Goal: Task Accomplishment & Management: Complete application form

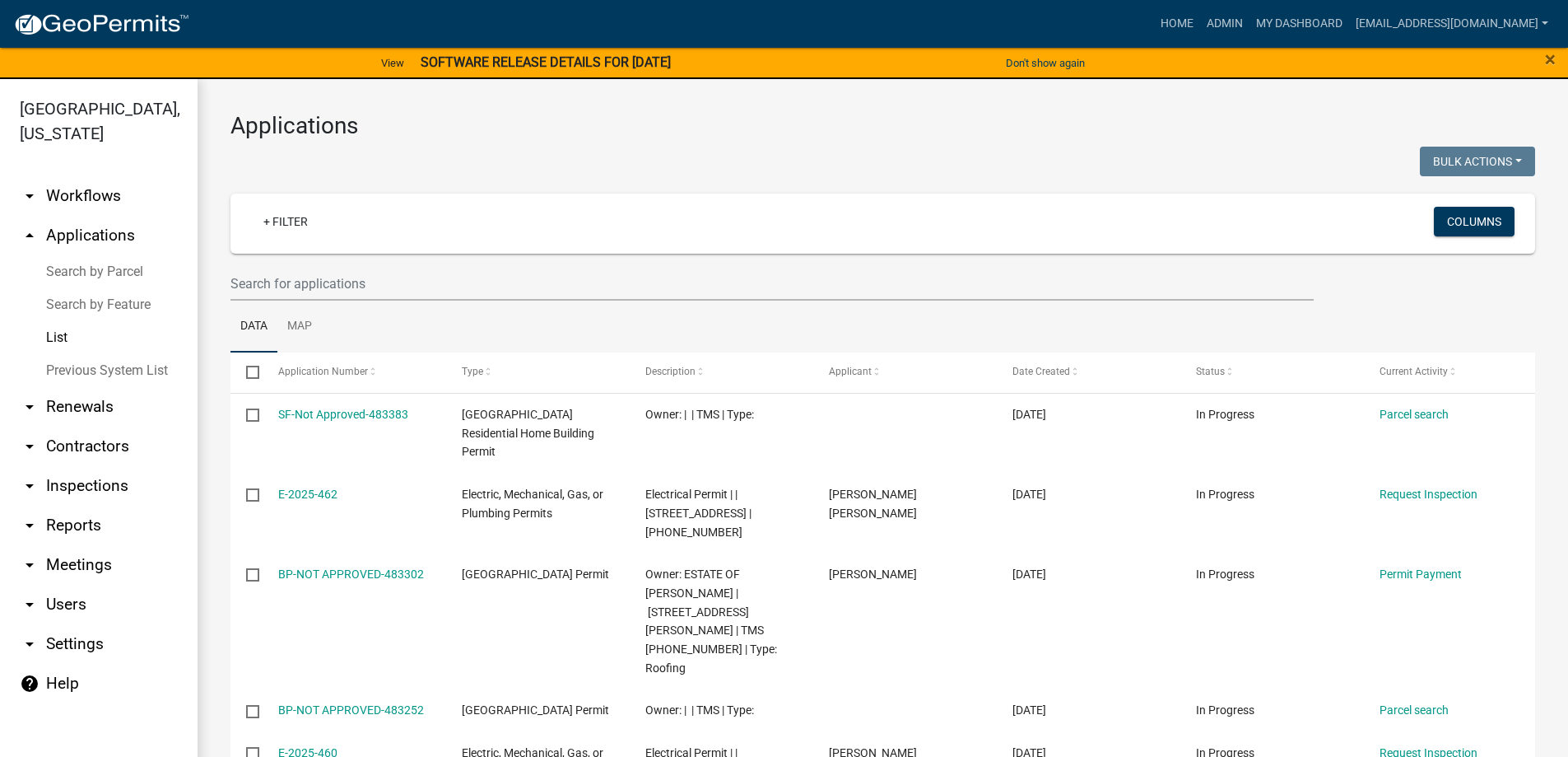
select select "3: 100"
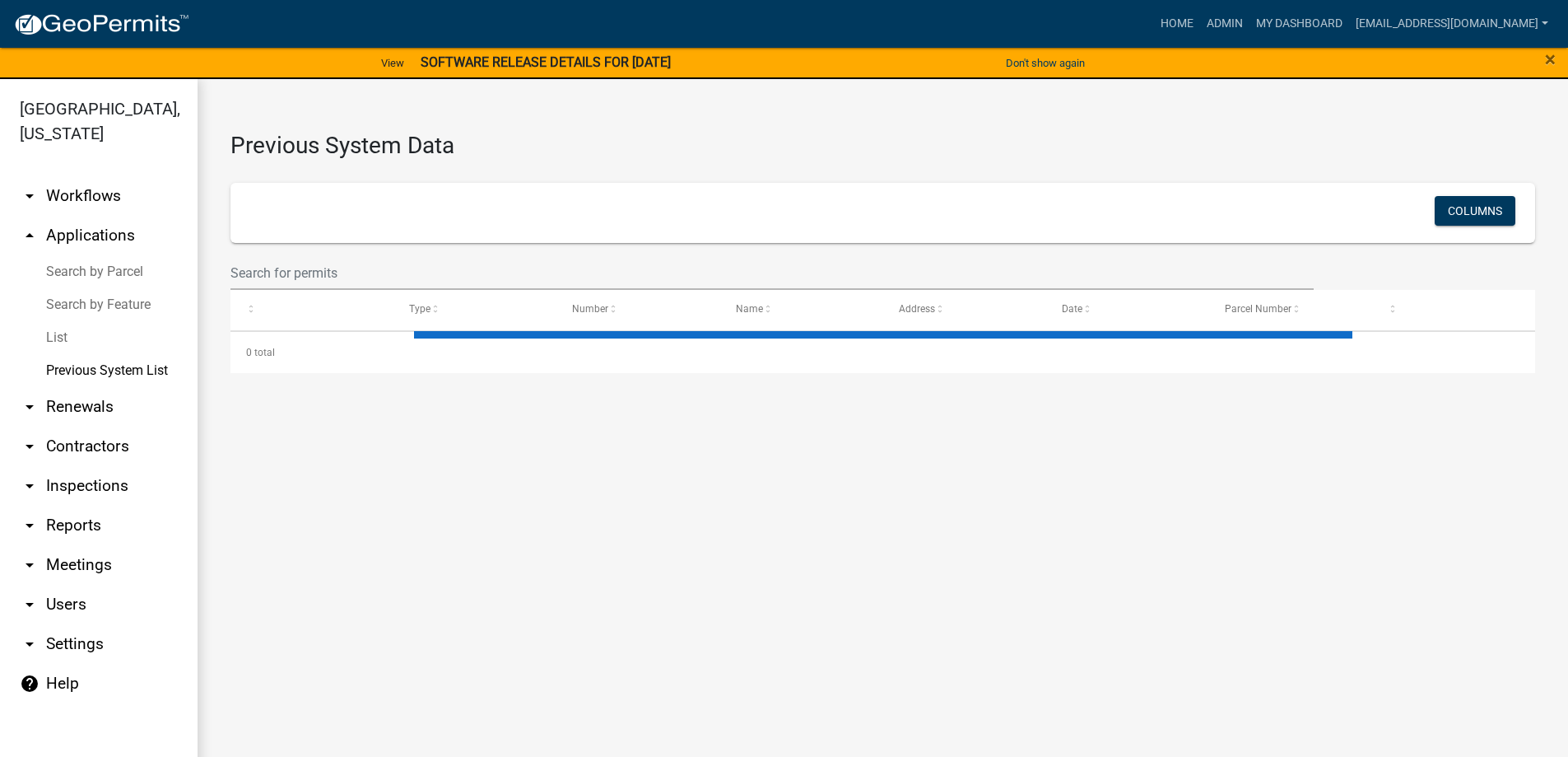
select select "1: 25"
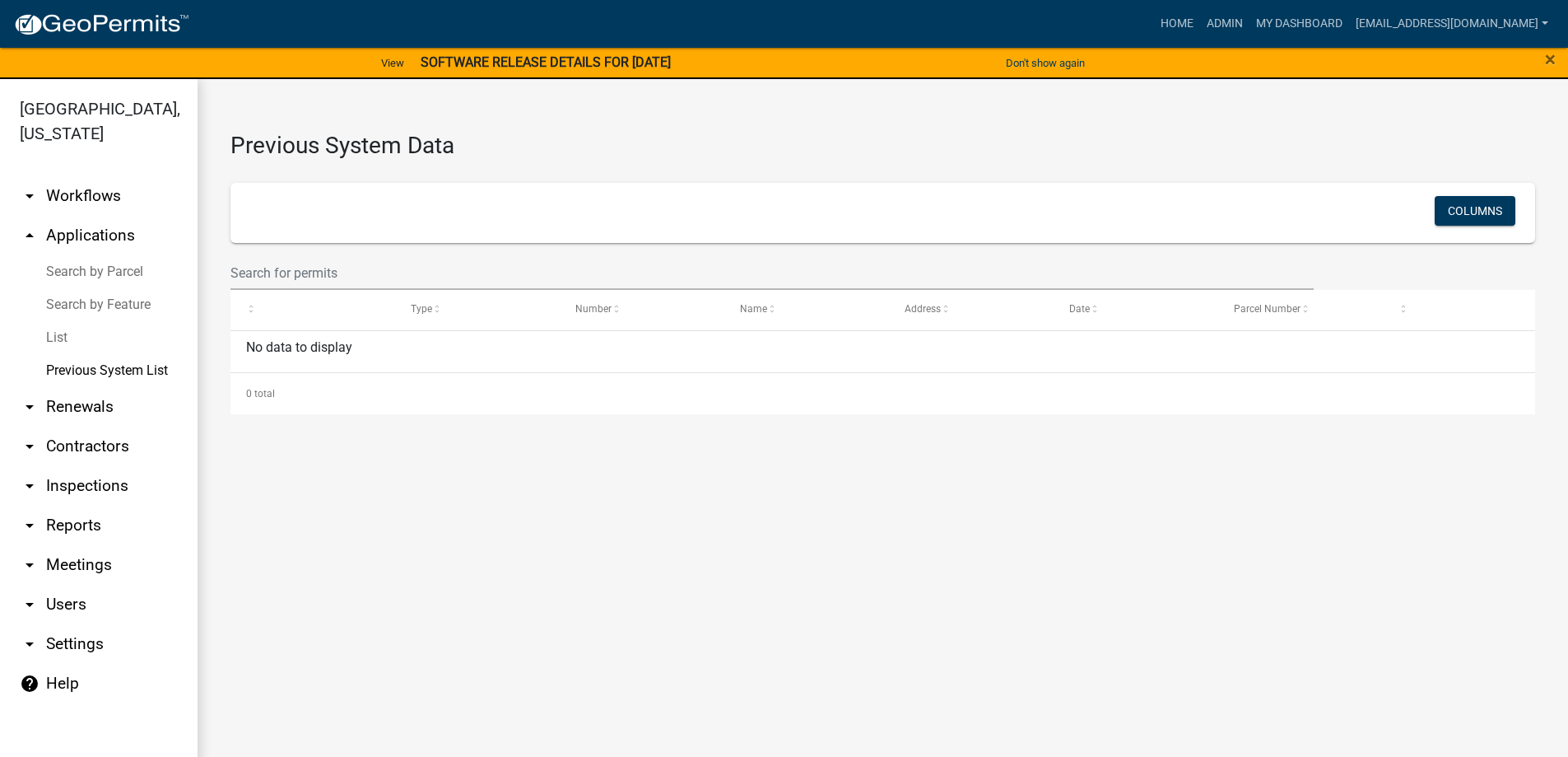
select select "1: 25"
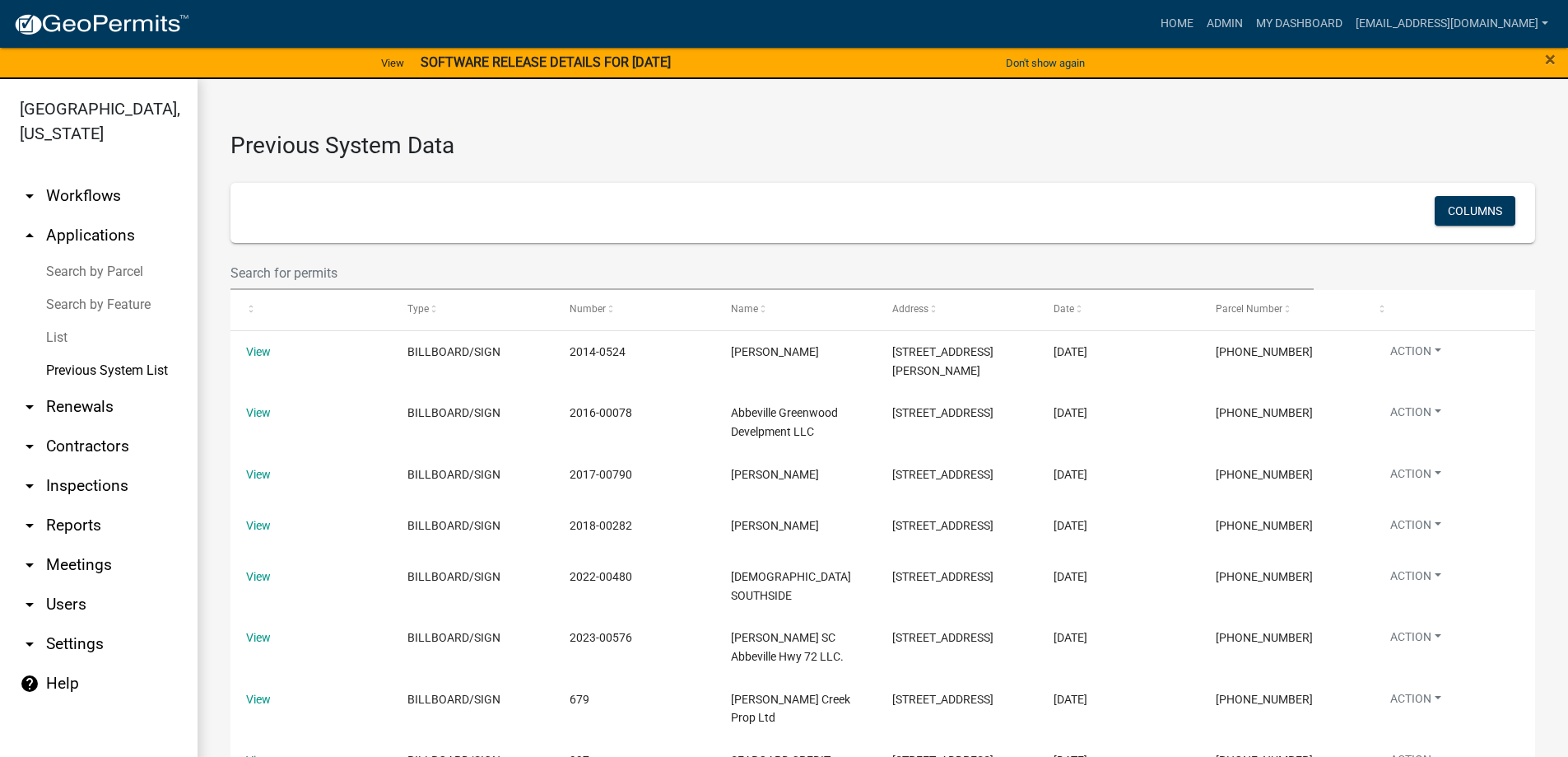
click at [63, 327] on link "List" at bounding box center [99, 338] width 198 height 33
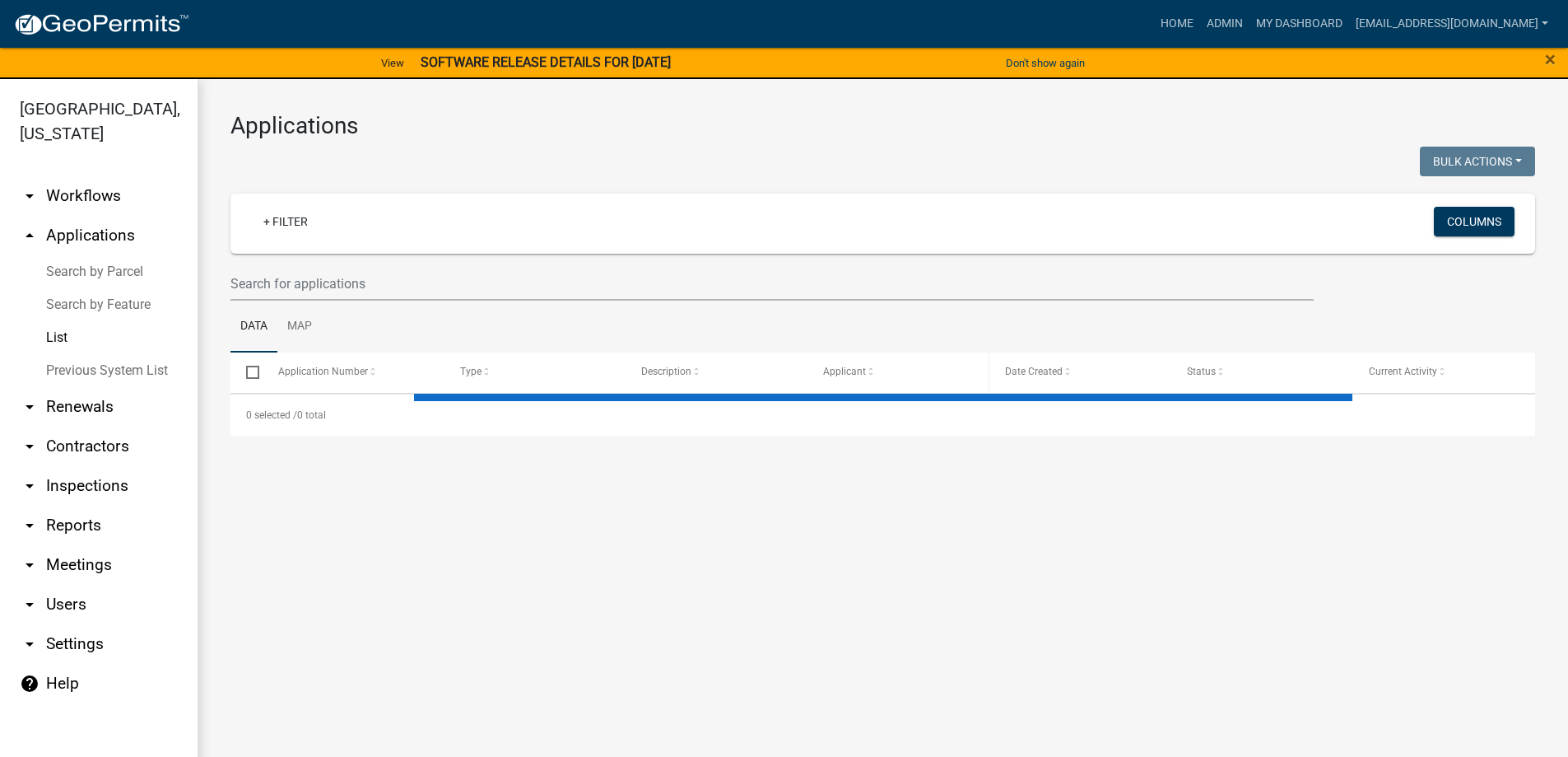
select select "3: 100"
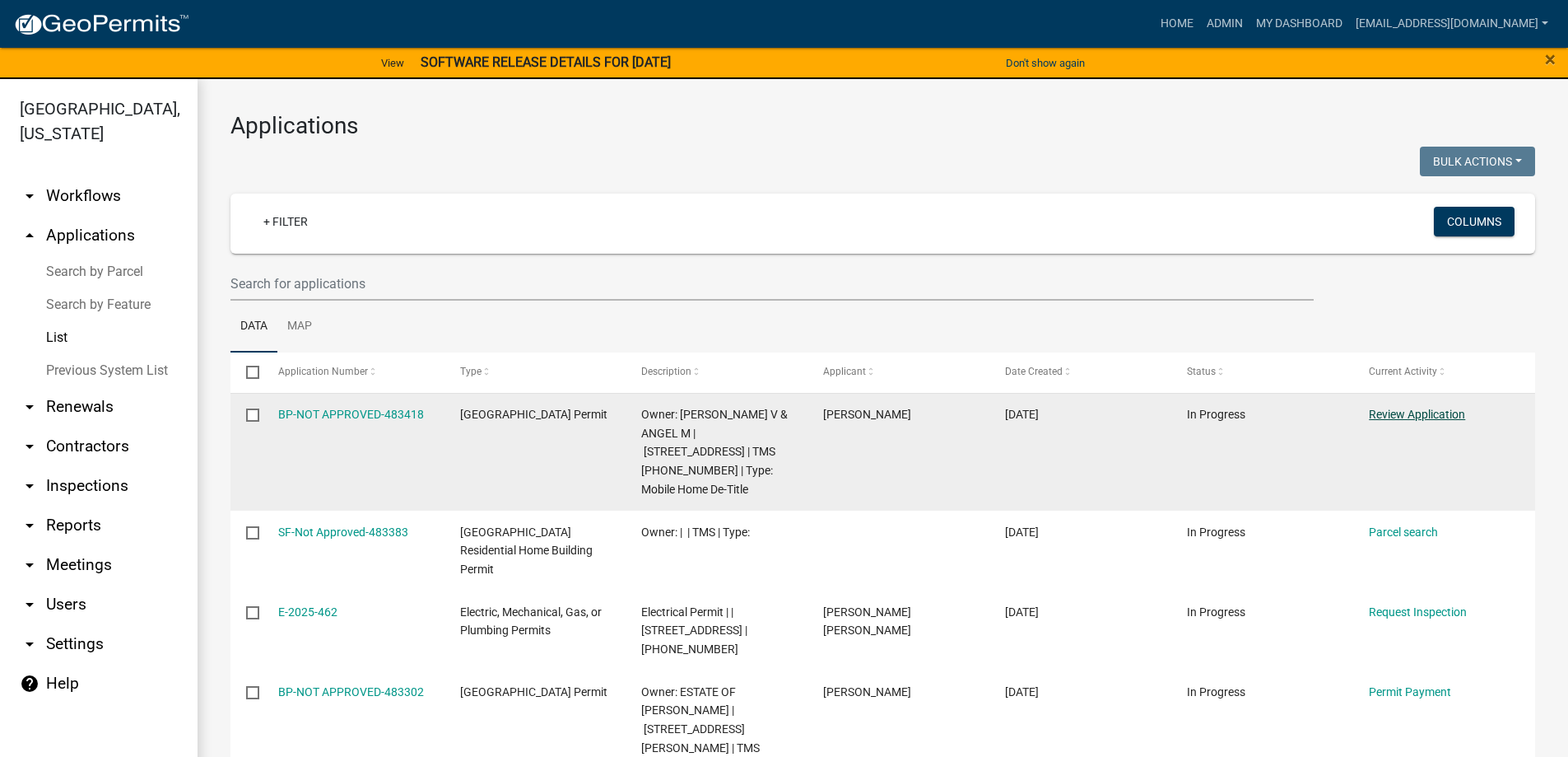
click at [1444, 418] on link "Review Application" at bounding box center [1417, 413] width 96 height 13
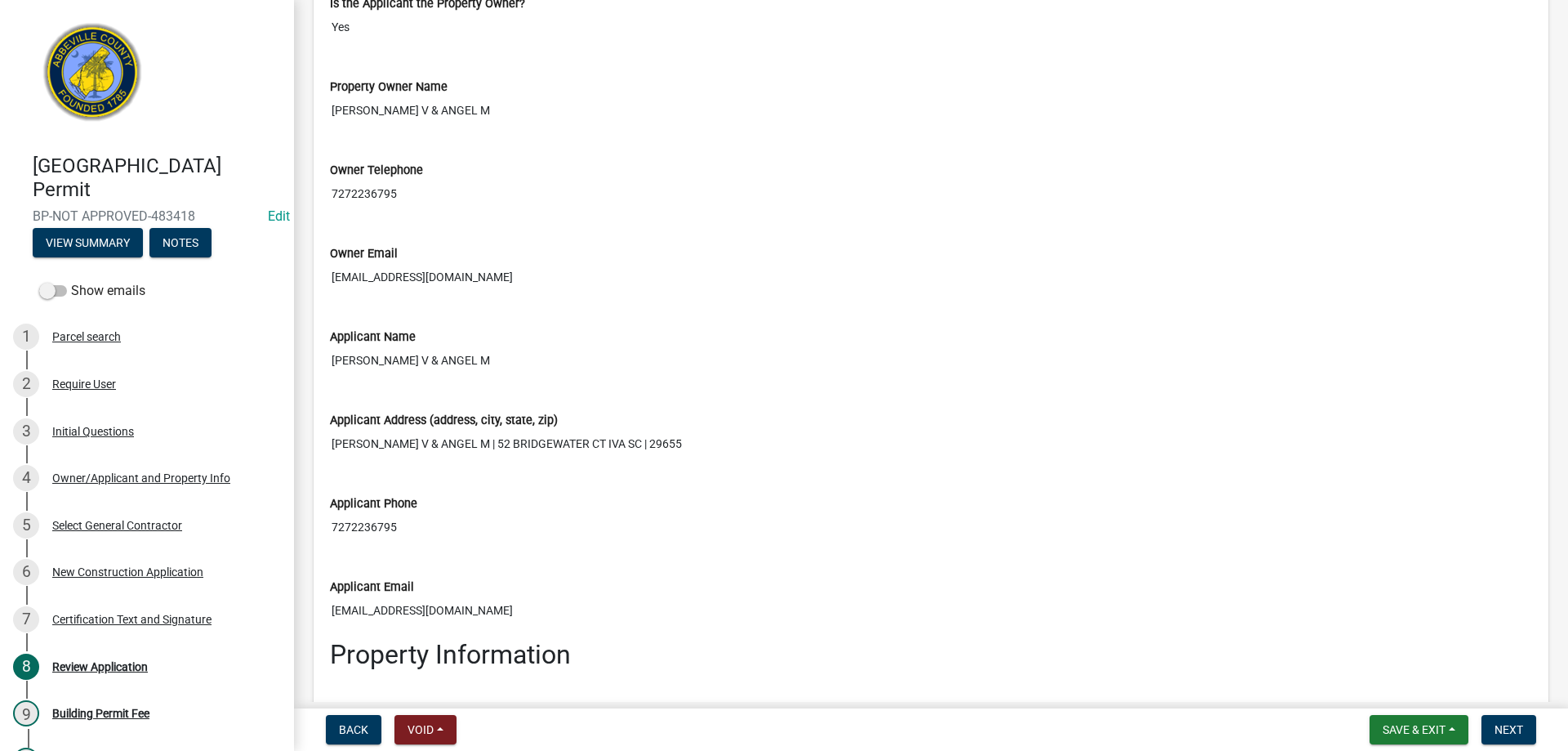
scroll to position [1879, 0]
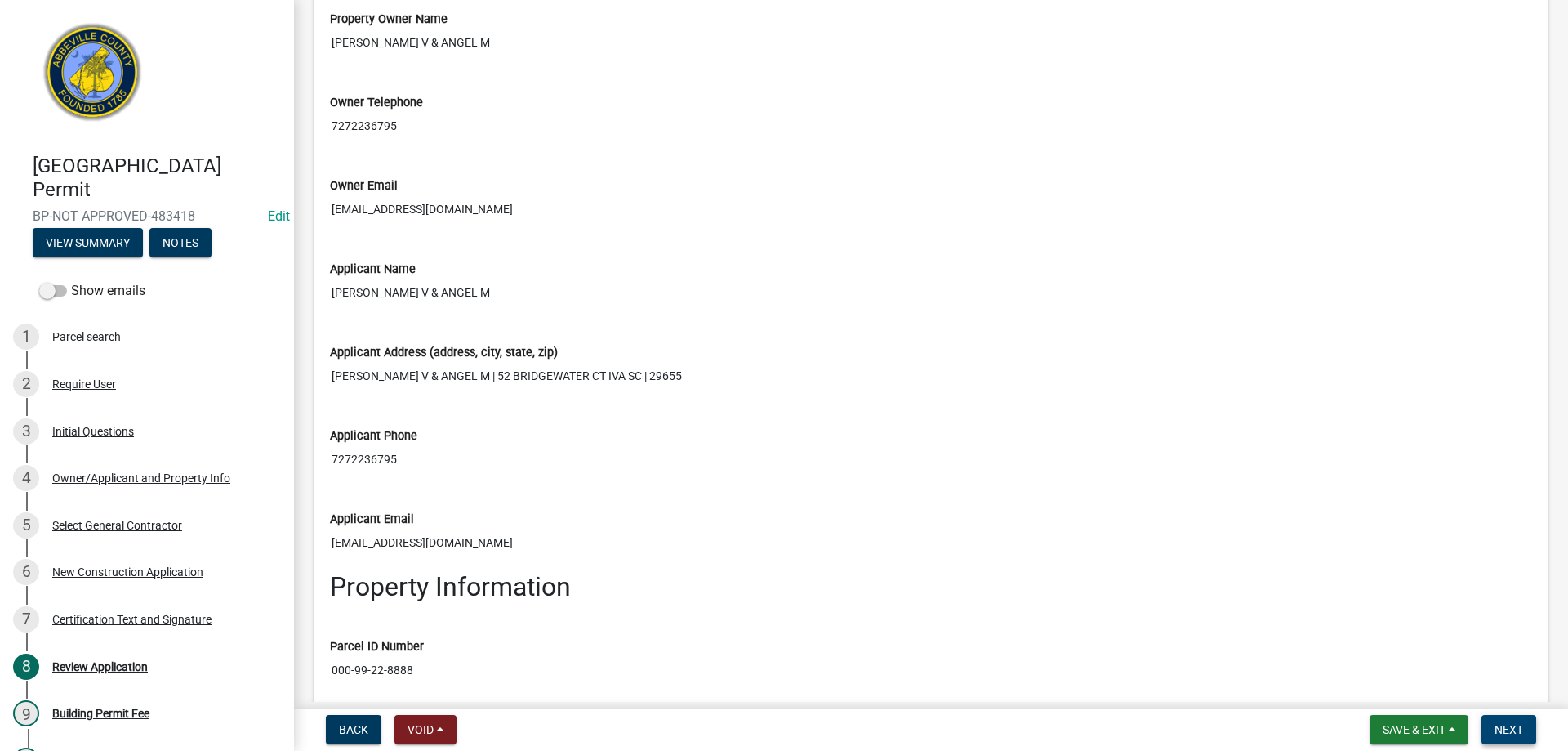
click at [1497, 721] on button "Next" at bounding box center [1508, 729] width 55 height 30
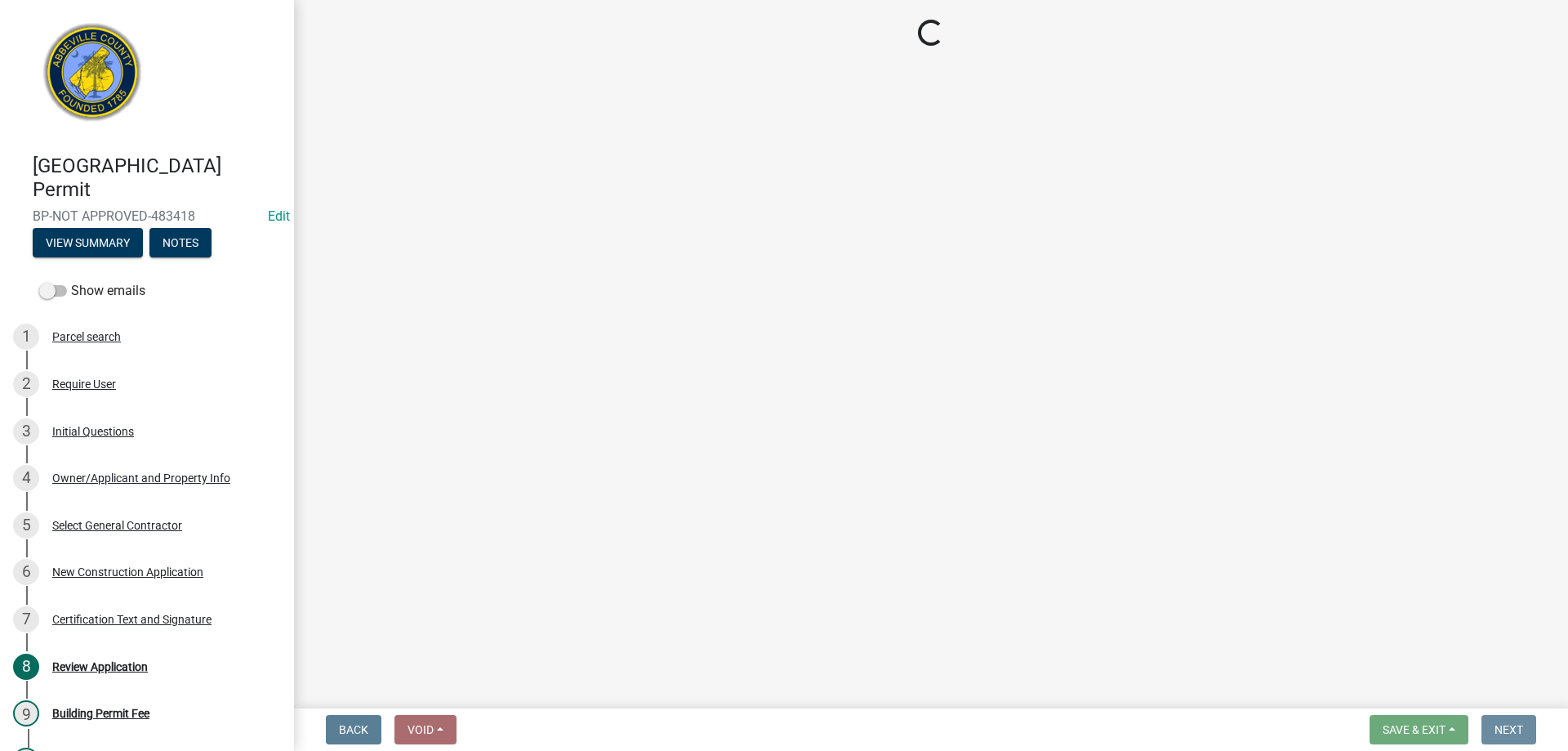
scroll to position [0, 0]
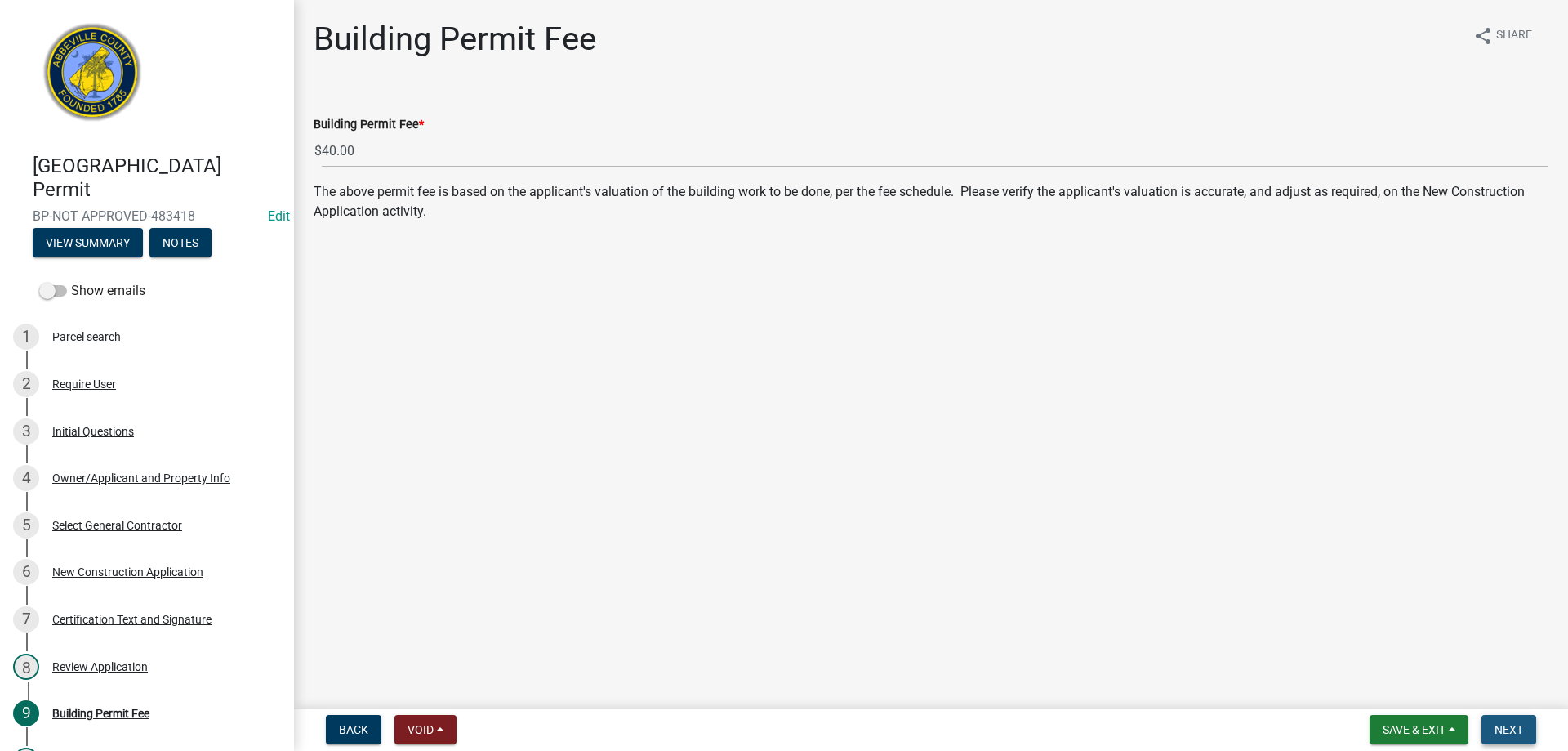
click at [1497, 721] on button "Next" at bounding box center [1508, 729] width 55 height 30
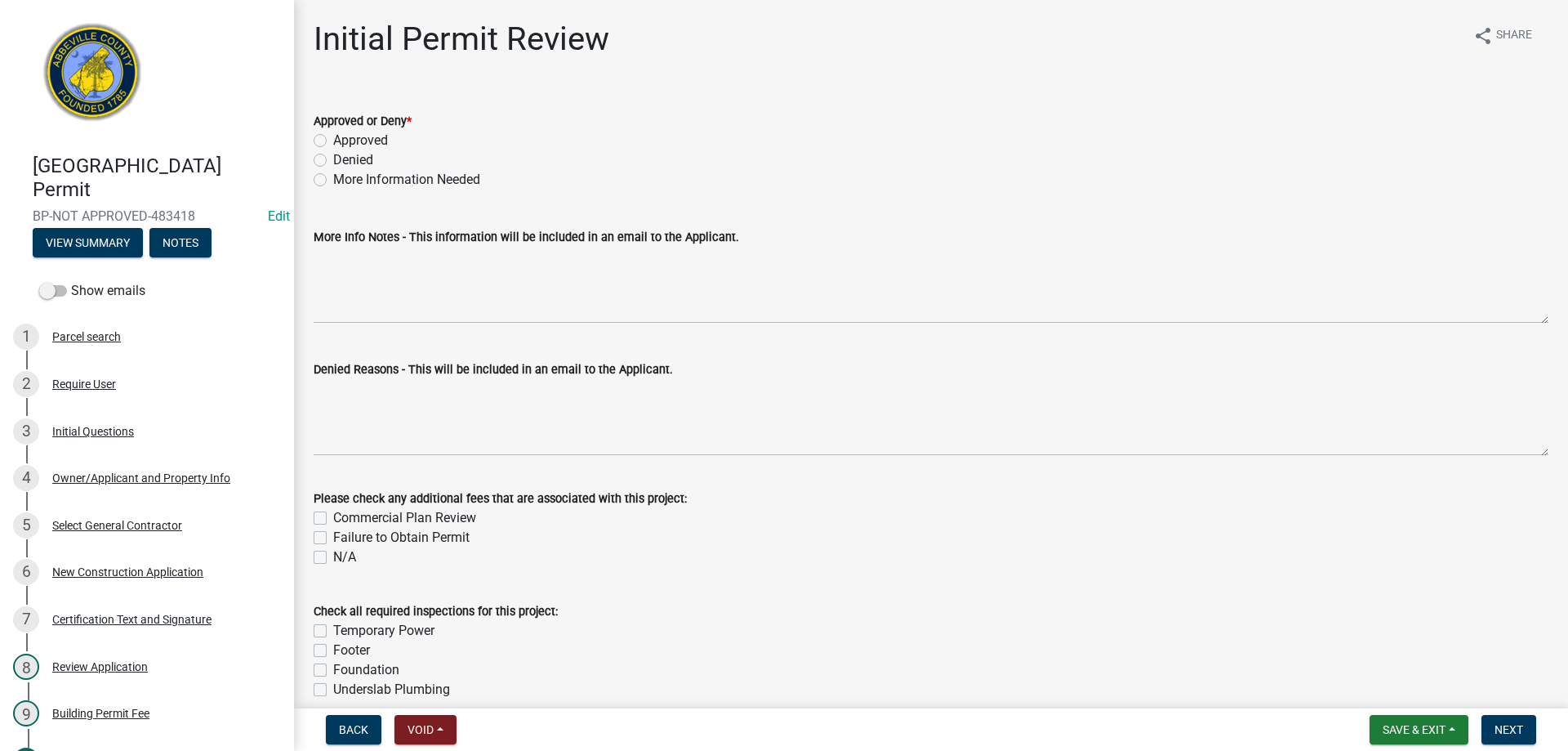
click at [333, 138] on label "Approved" at bounding box center [360, 140] width 55 height 19
click at [333, 138] on input "Approved" at bounding box center [338, 136] width 11 height 11
radio input "true"
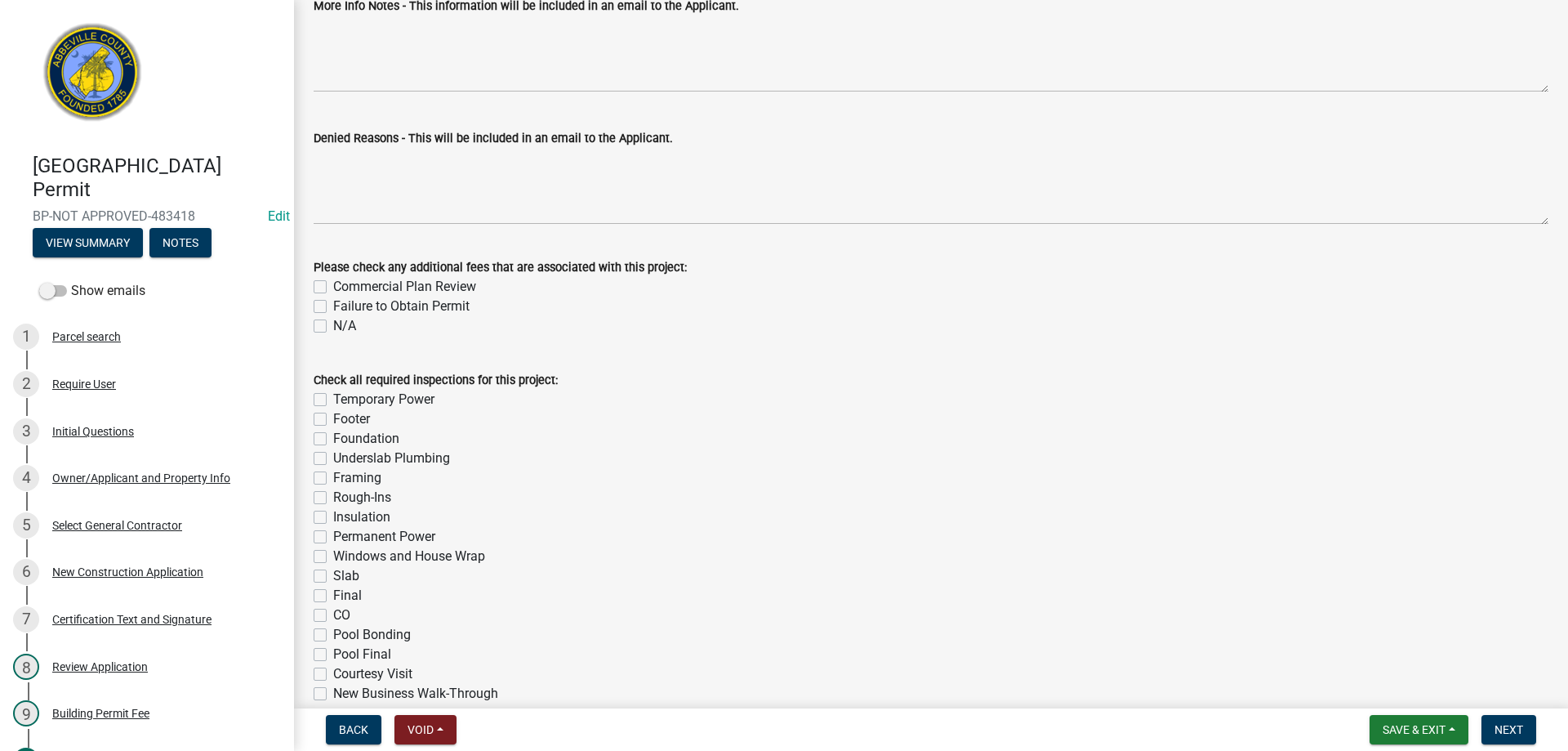
scroll to position [424, 0]
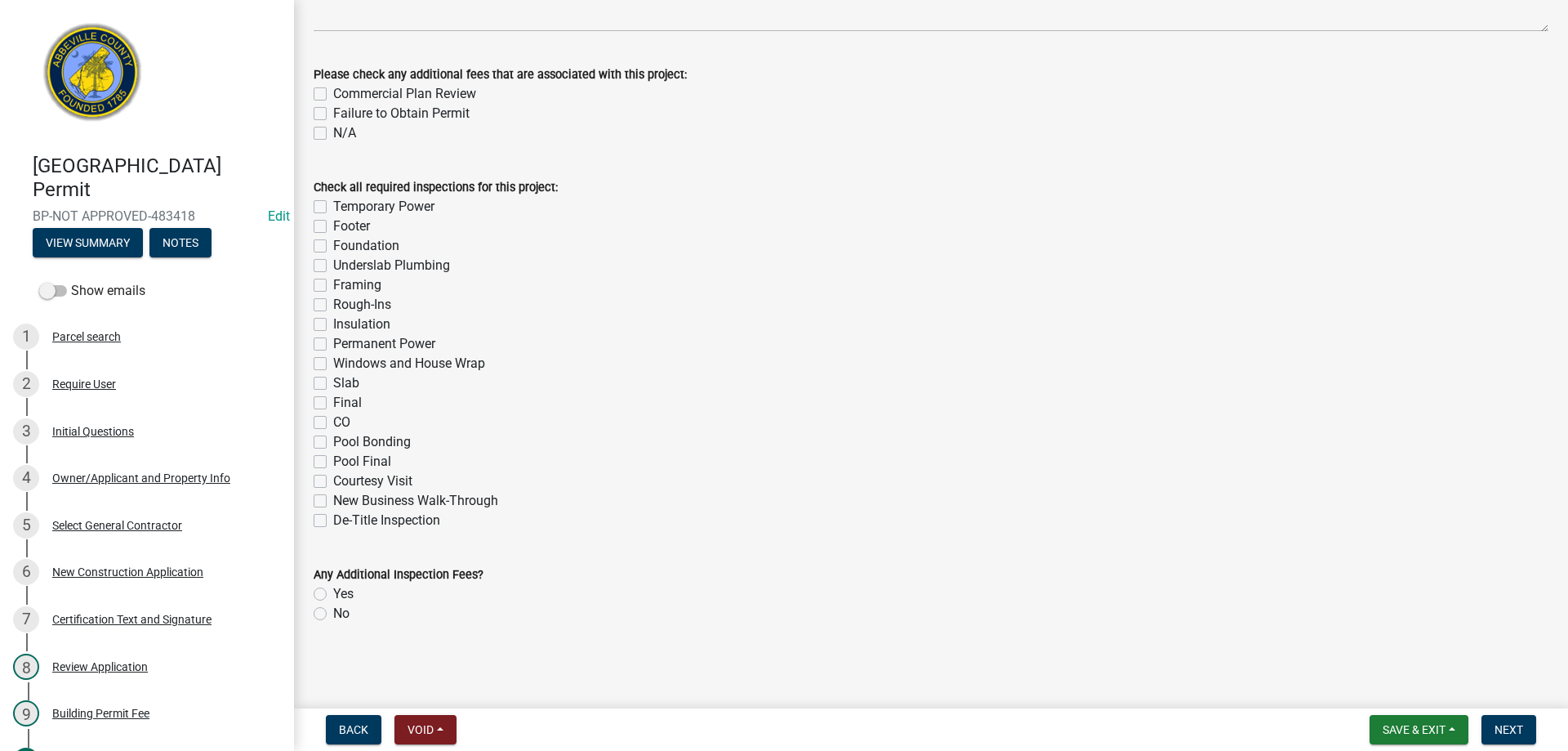
click at [333, 516] on label "De-Title Inspection" at bounding box center [386, 520] width 107 height 19
click at [333, 516] on input "De-Title Inspection" at bounding box center [338, 516] width 11 height 11
checkbox input "true"
checkbox input "false"
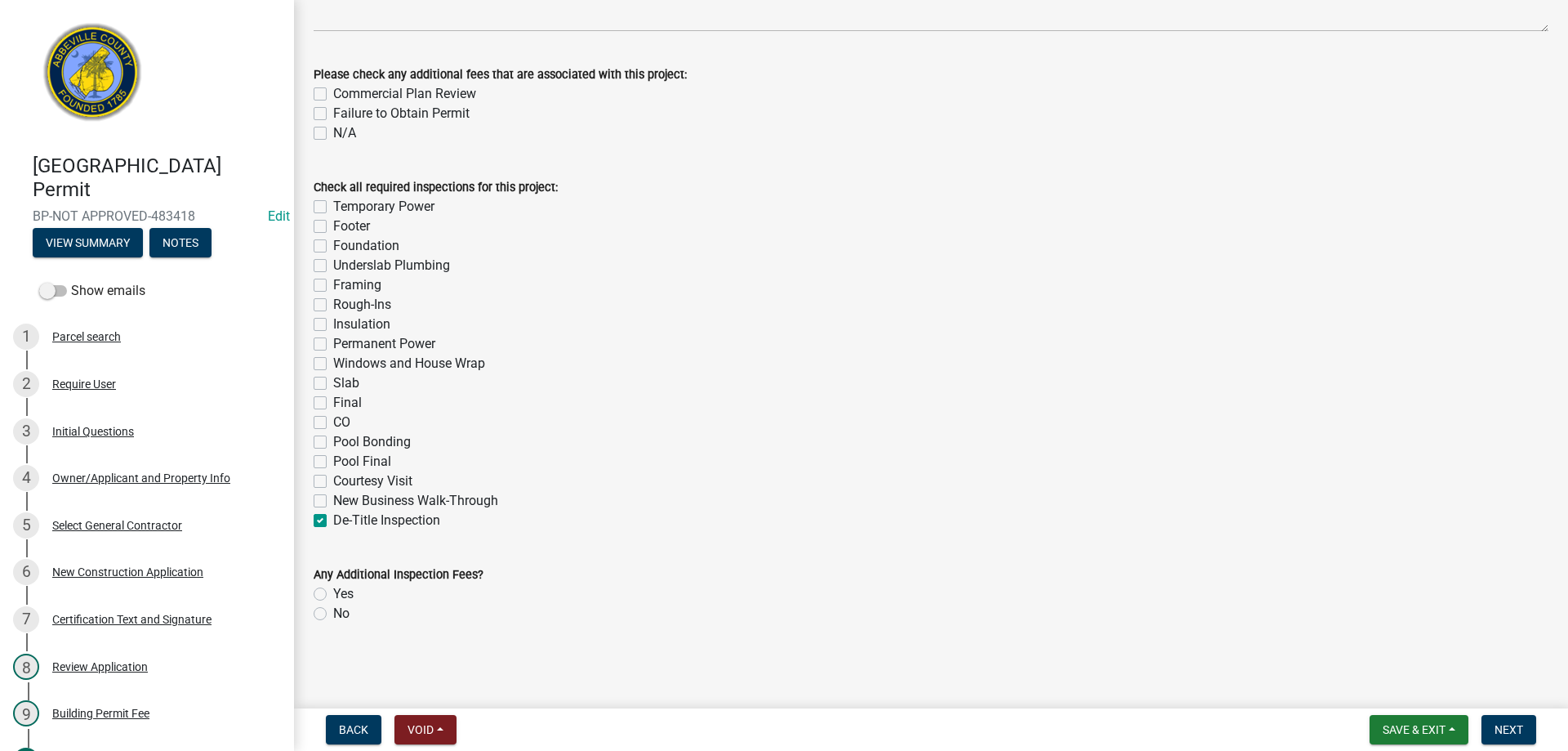
checkbox input "false"
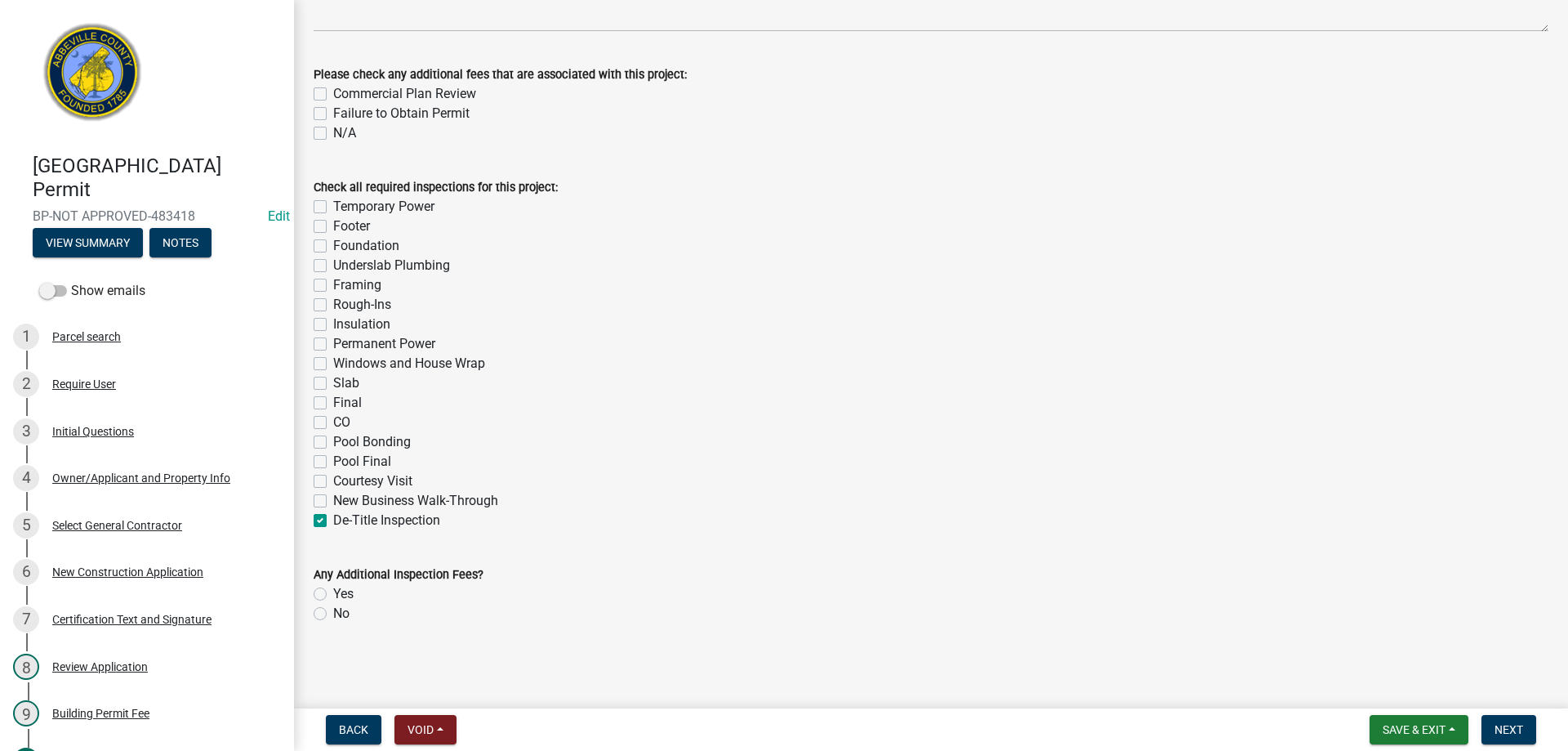
checkbox input "false"
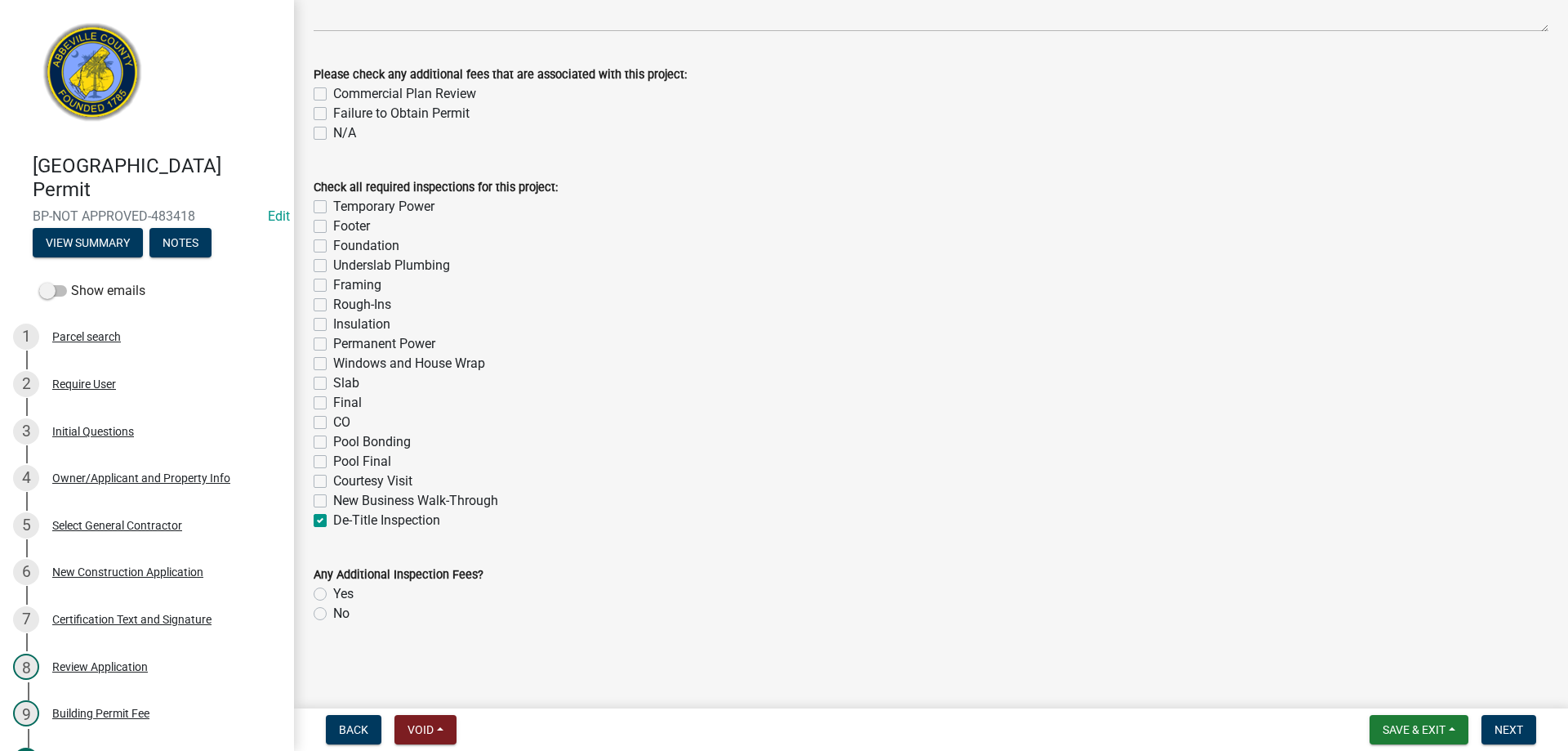
checkbox input "false"
checkbox input "true"
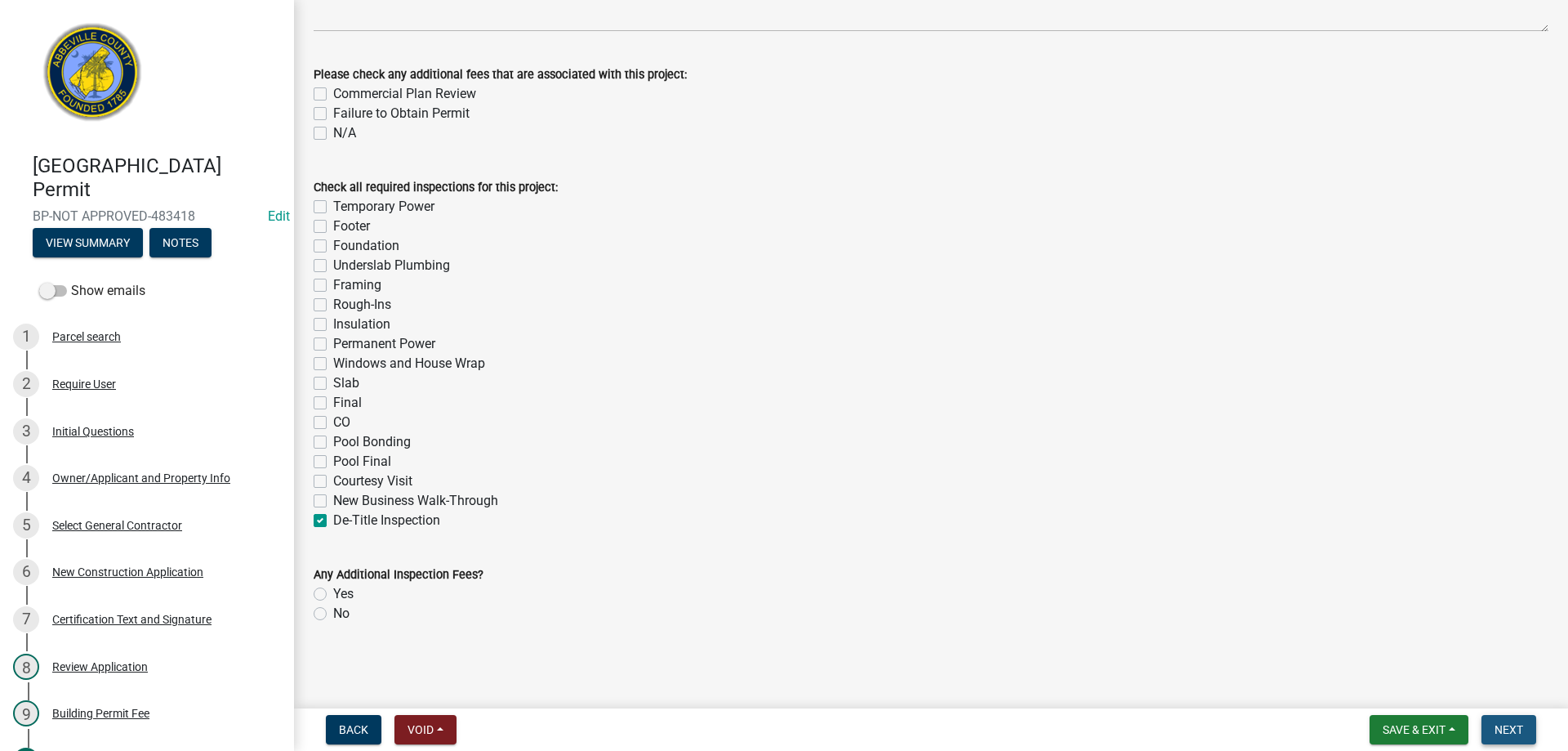
click at [1524, 725] on button "Next" at bounding box center [1508, 729] width 55 height 30
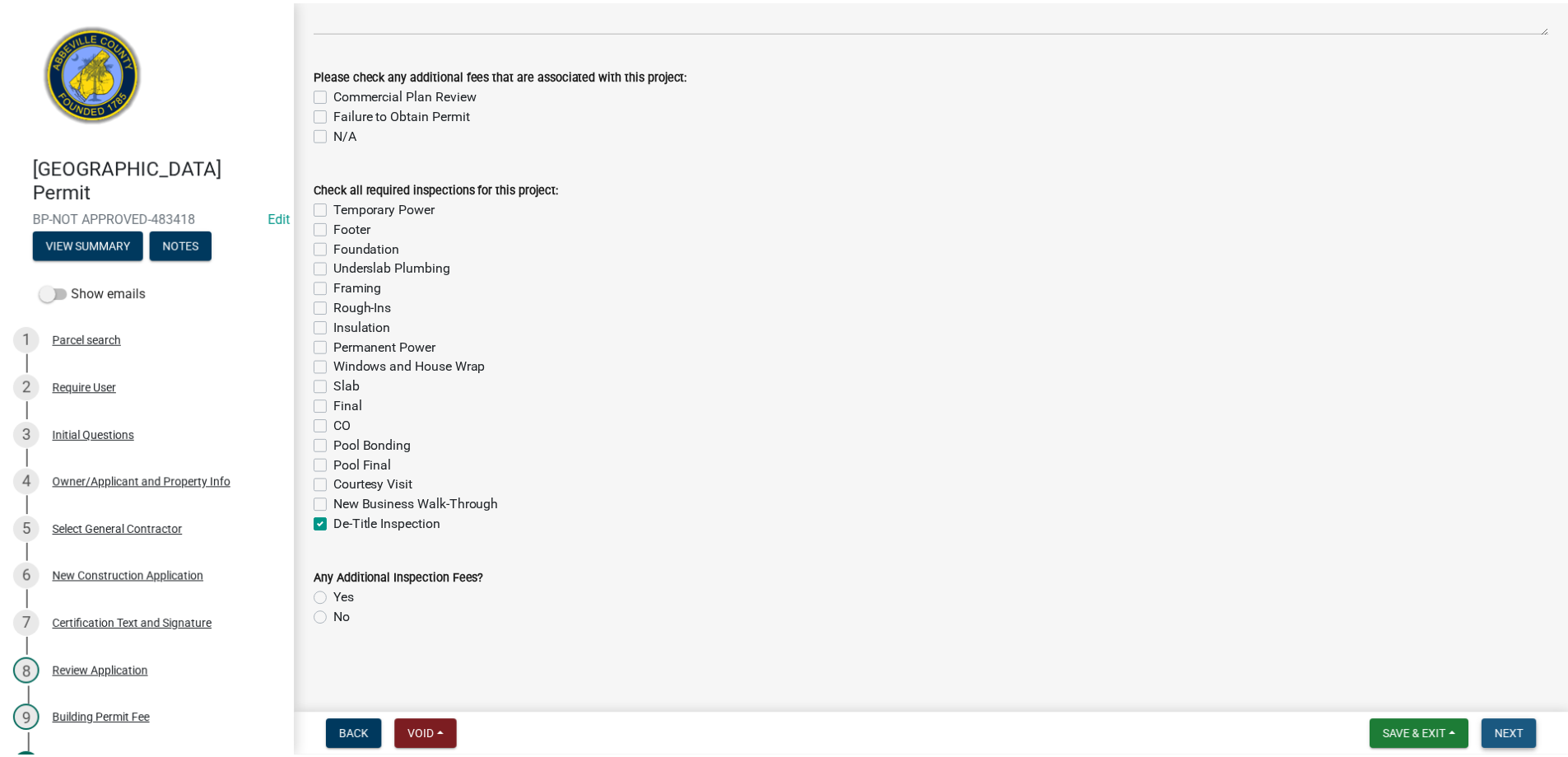
scroll to position [0, 0]
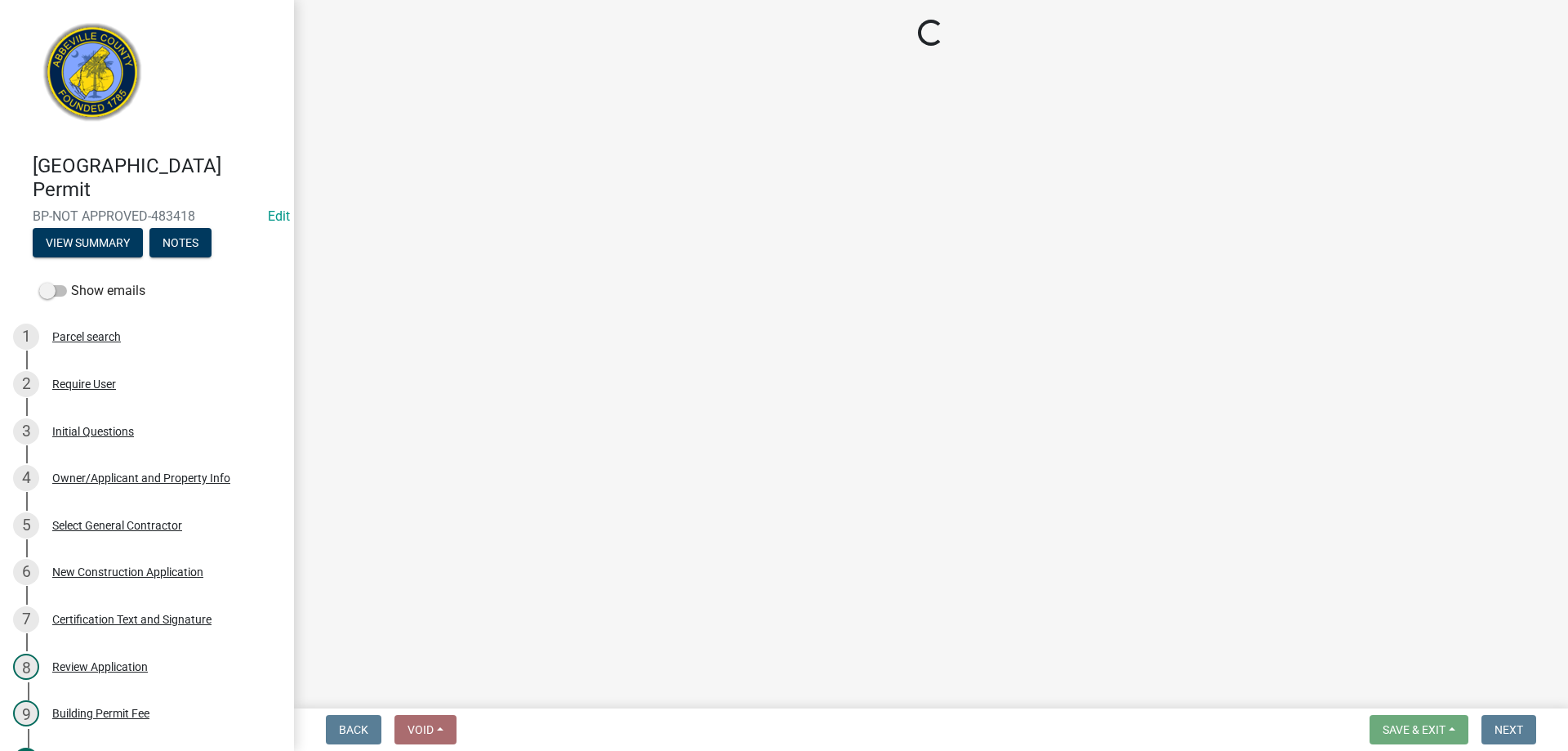
select select "3: 3"
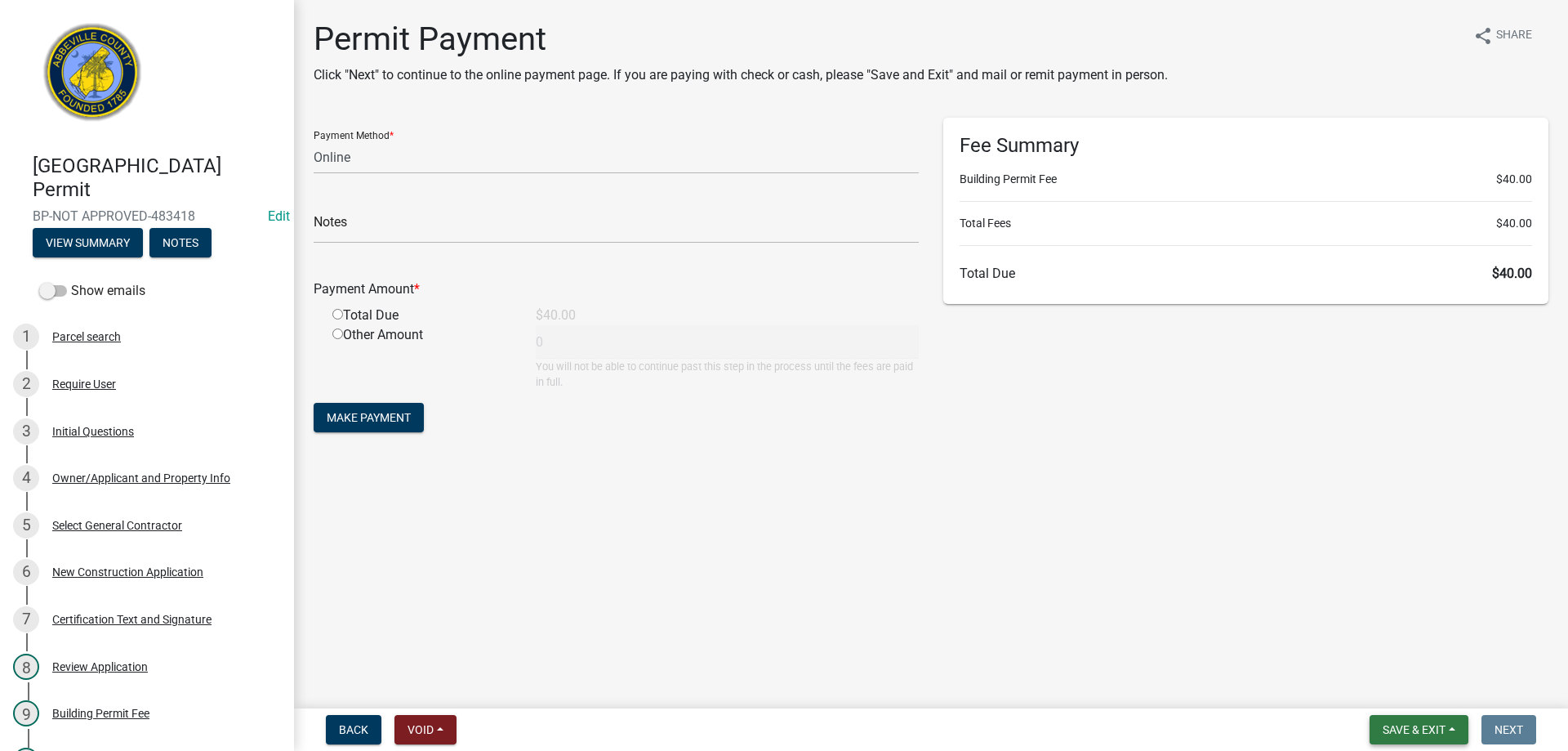
click at [1443, 725] on span "Save & Exit" at bounding box center [1414, 729] width 63 height 13
click at [1428, 686] on button "Save & Exit" at bounding box center [1402, 687] width 131 height 39
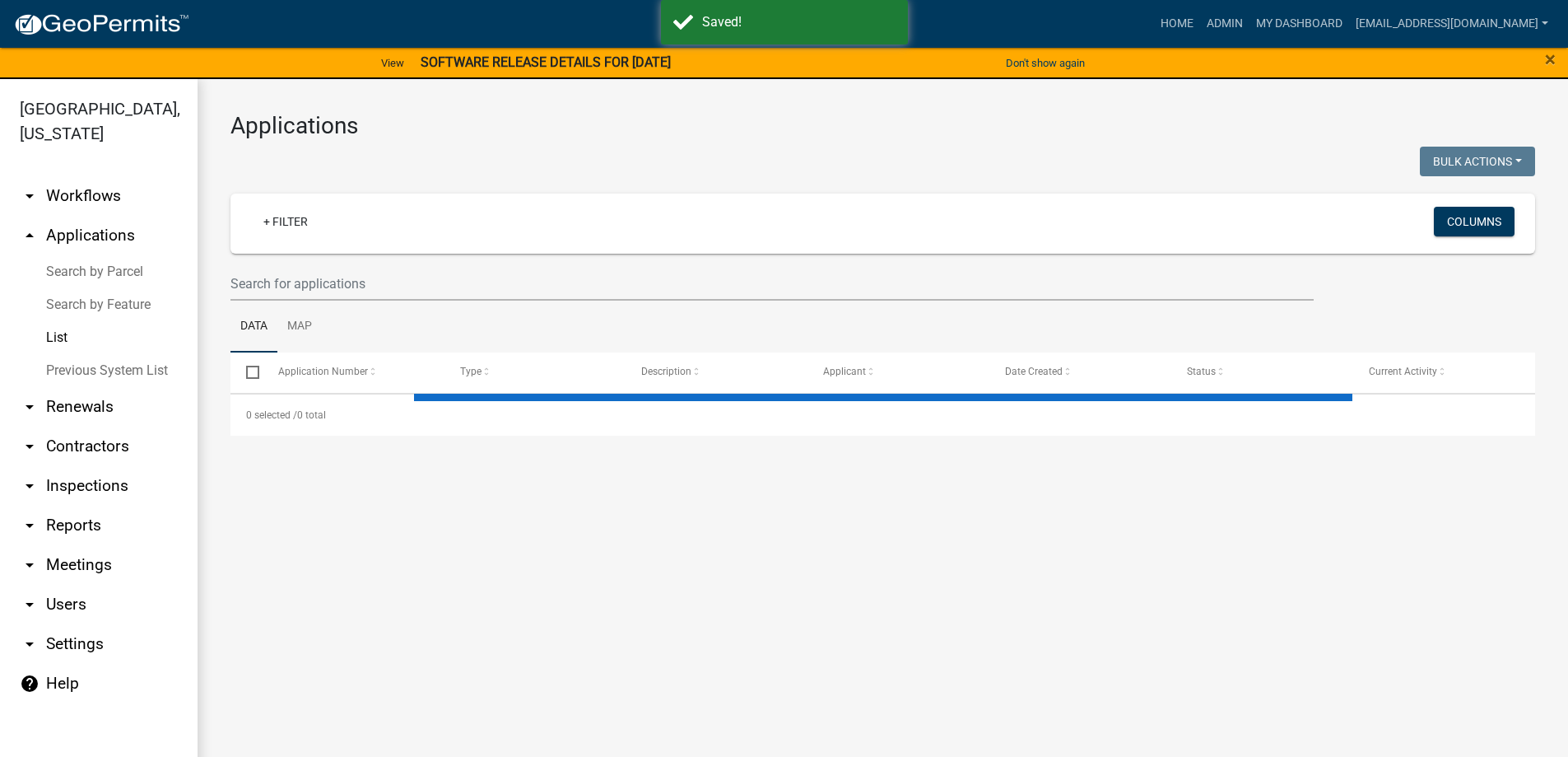
select select "3: 100"
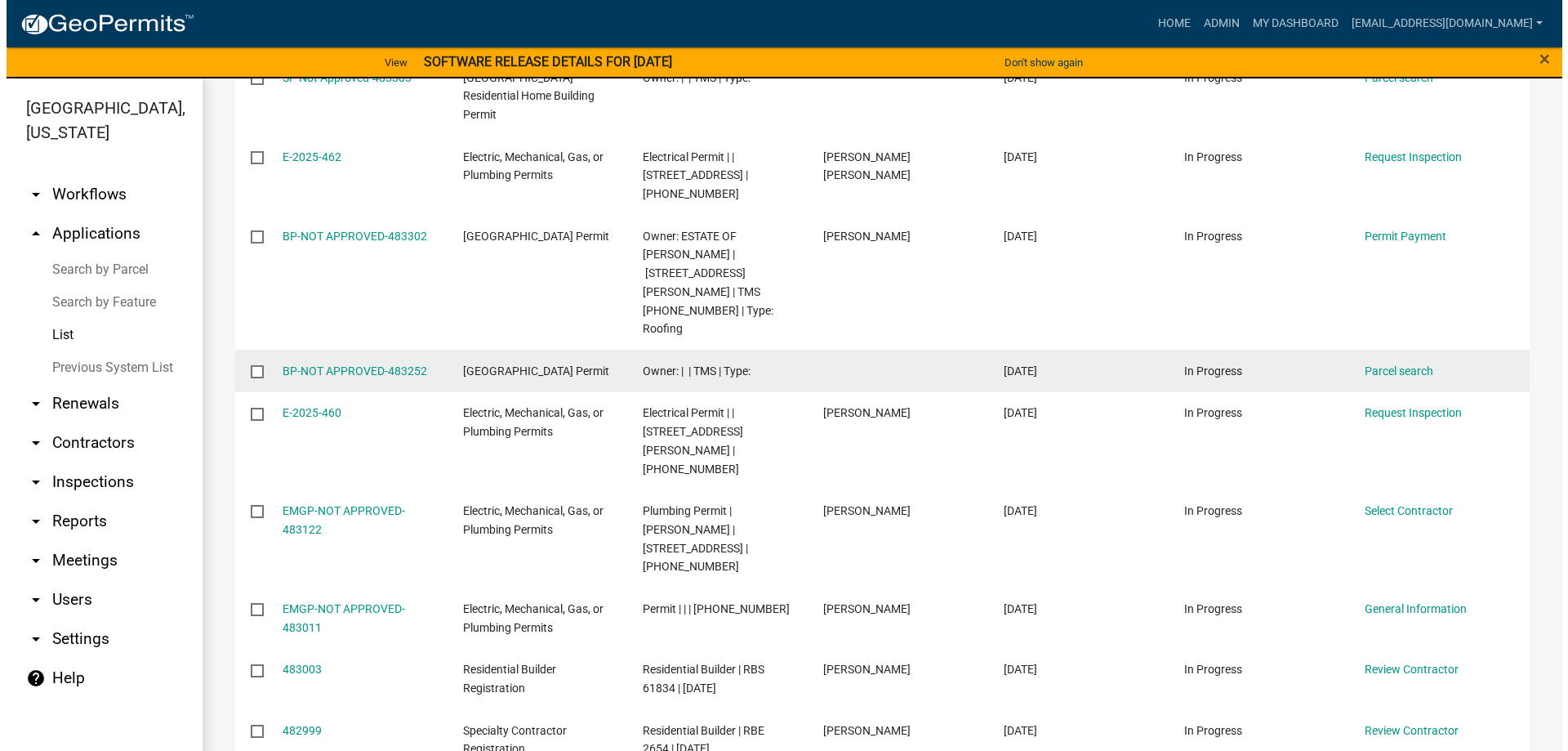
scroll to position [491, 0]
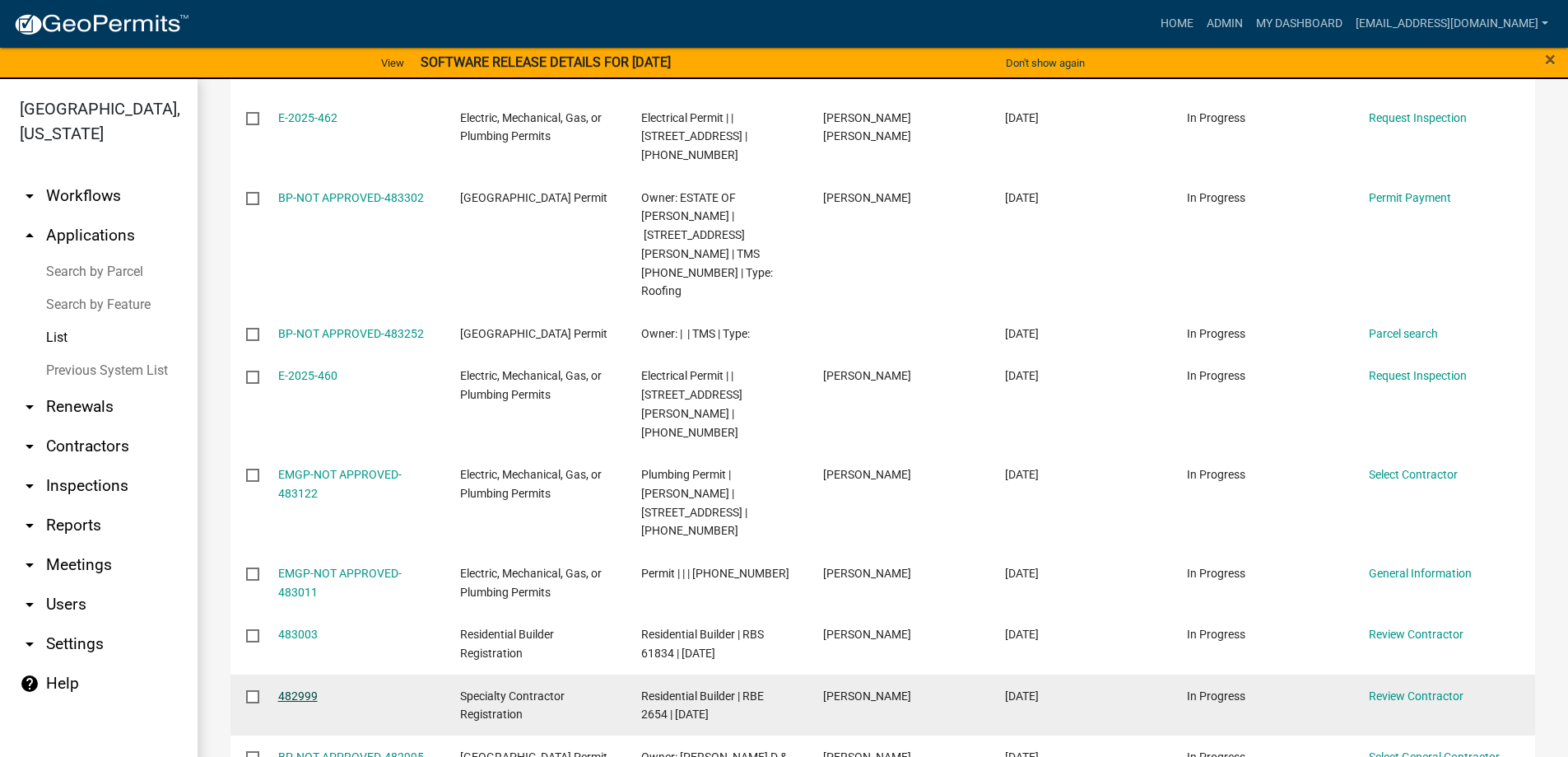
click at [302, 690] on link "482999" at bounding box center [298, 696] width 39 height 13
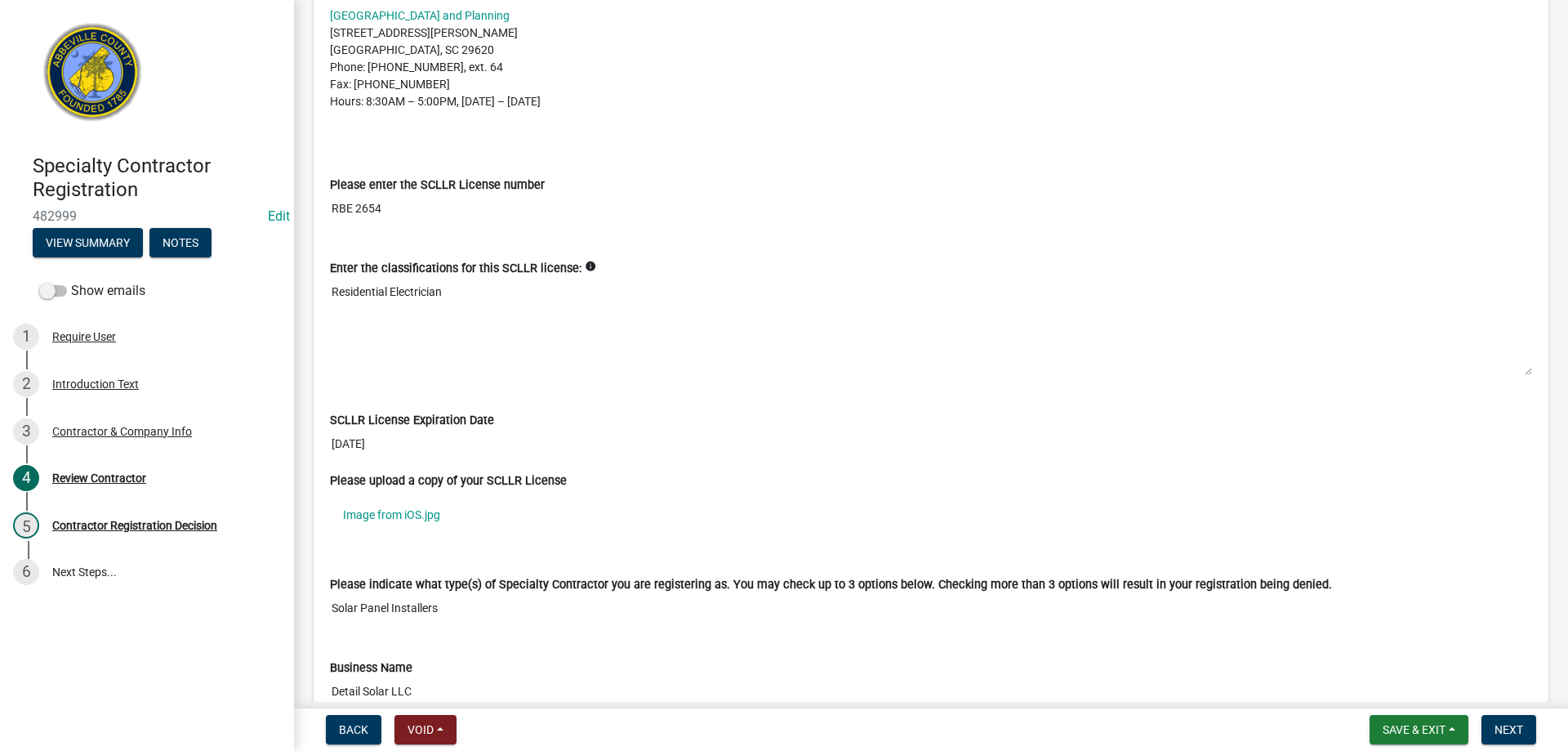
scroll to position [491, 0]
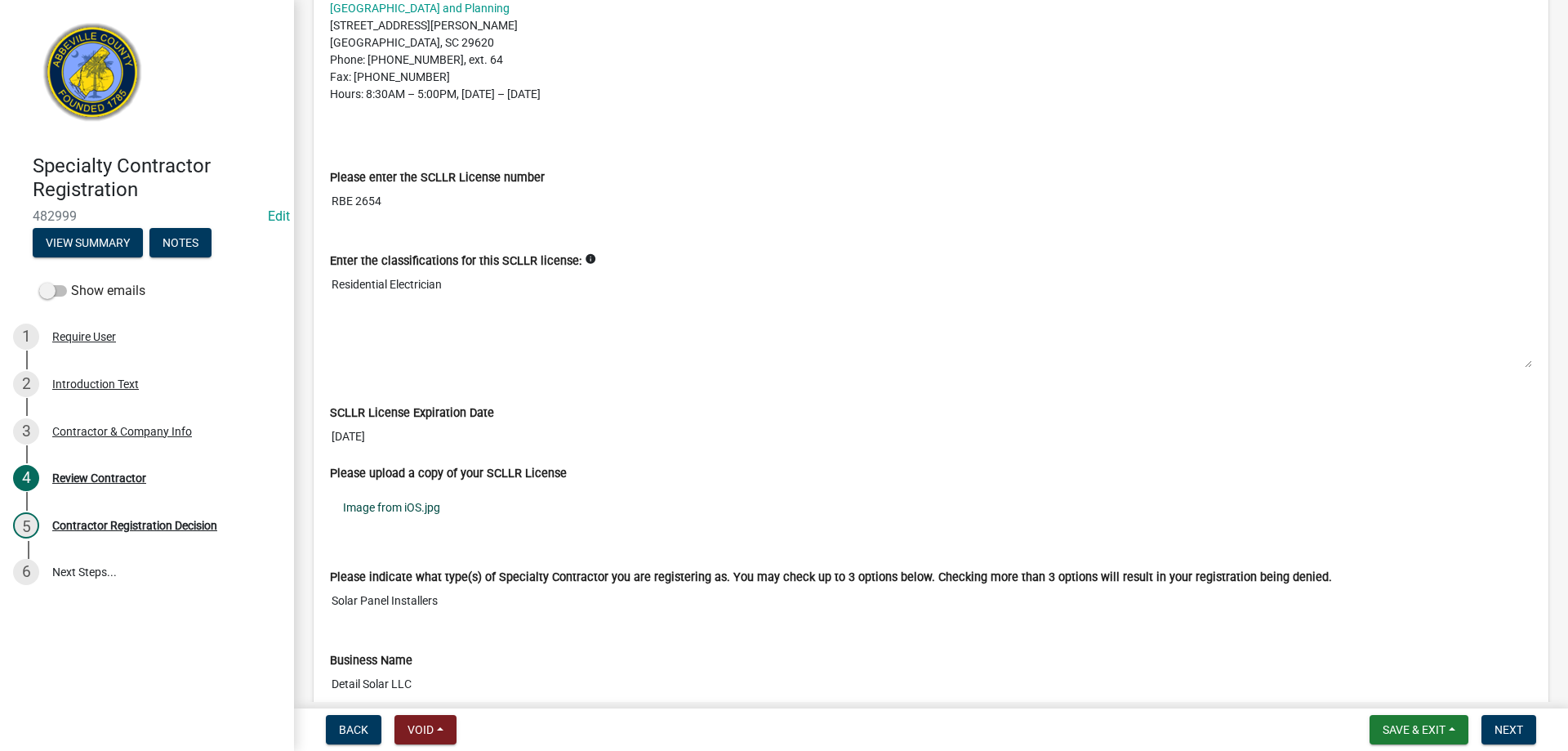
click at [363, 513] on link "Image from iOS.jpg" at bounding box center [931, 507] width 1202 height 37
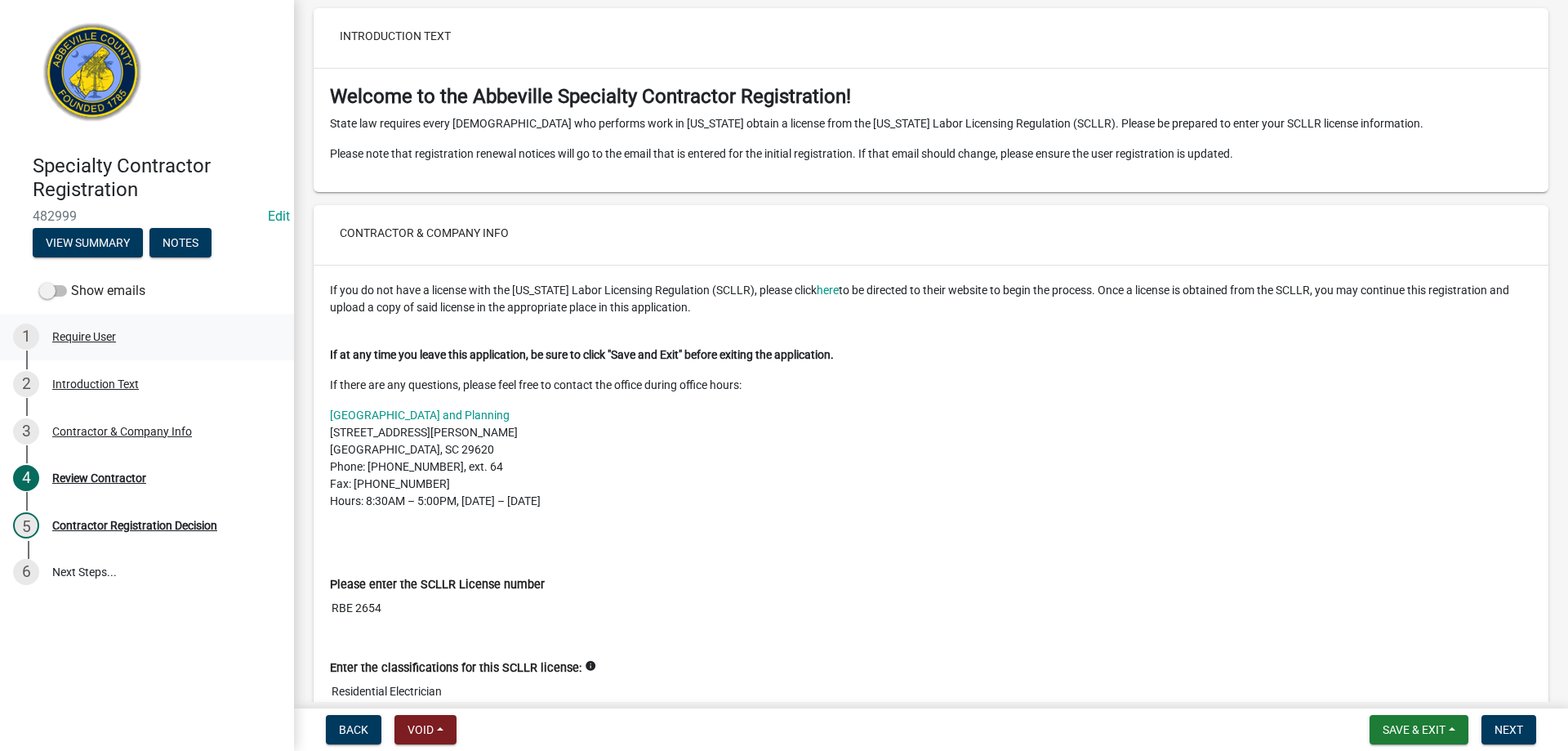
scroll to position [82, 0]
click at [73, 333] on div "Require User" at bounding box center [84, 337] width 63 height 12
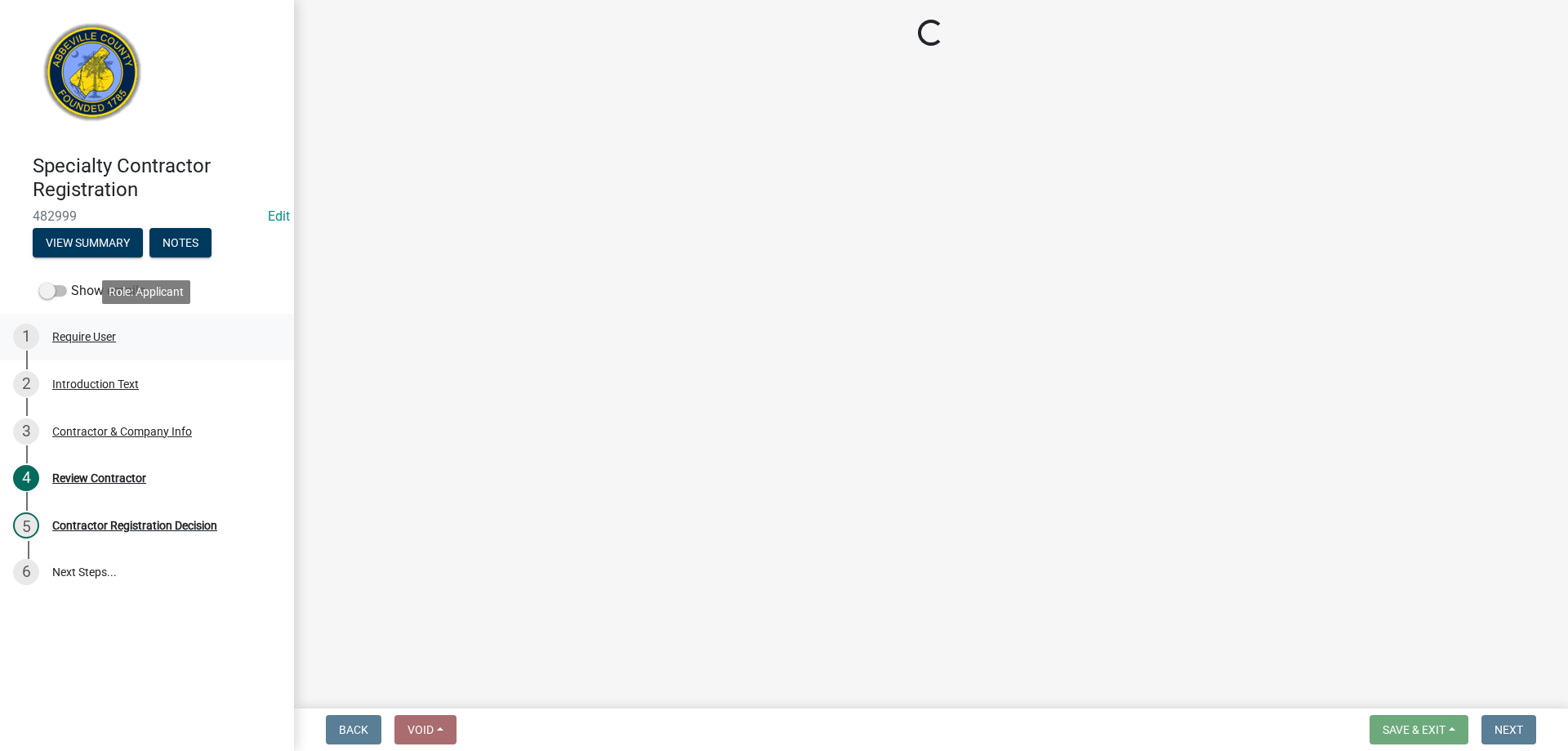
scroll to position [0, 0]
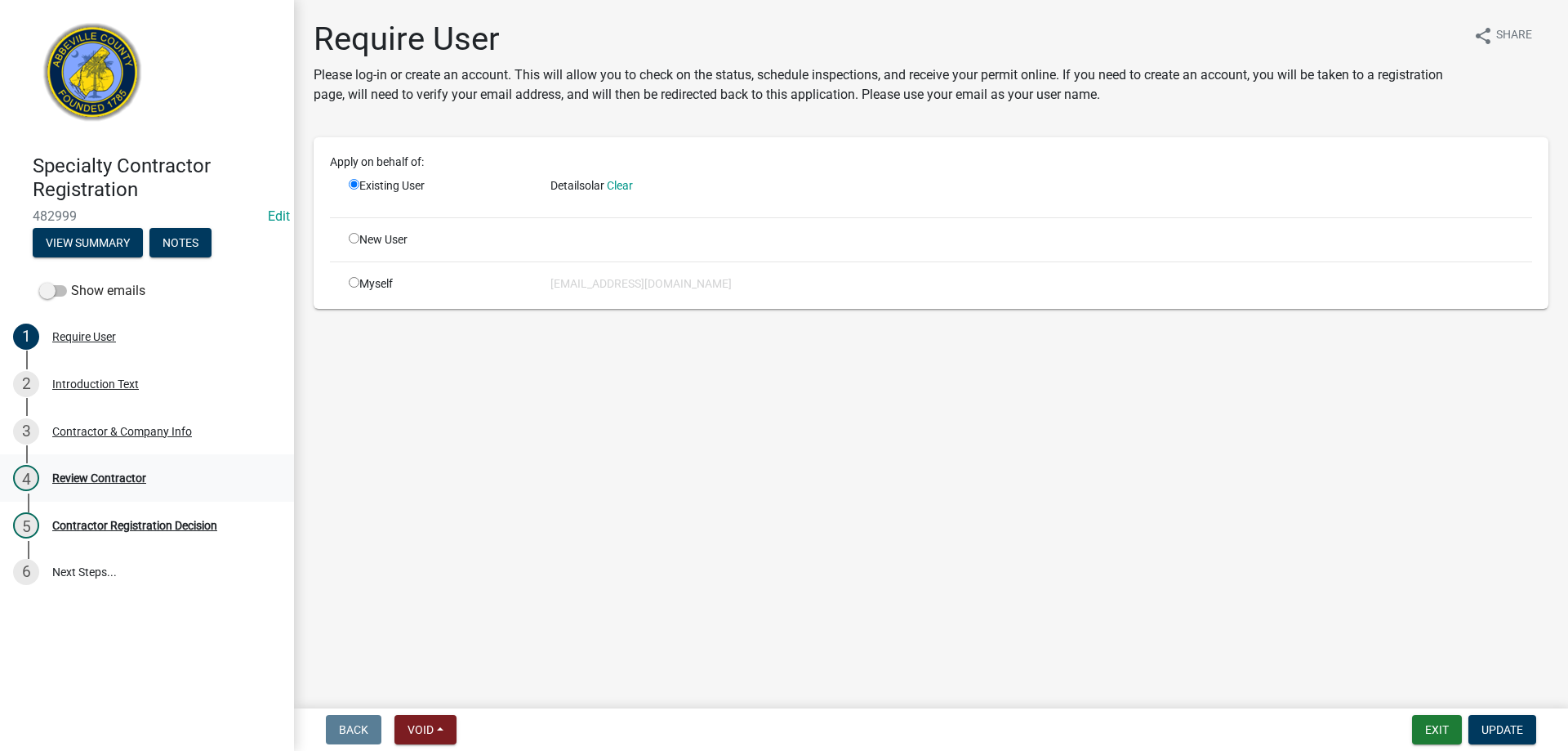
click at [107, 474] on div "Review Contractor" at bounding box center [99, 478] width 94 height 12
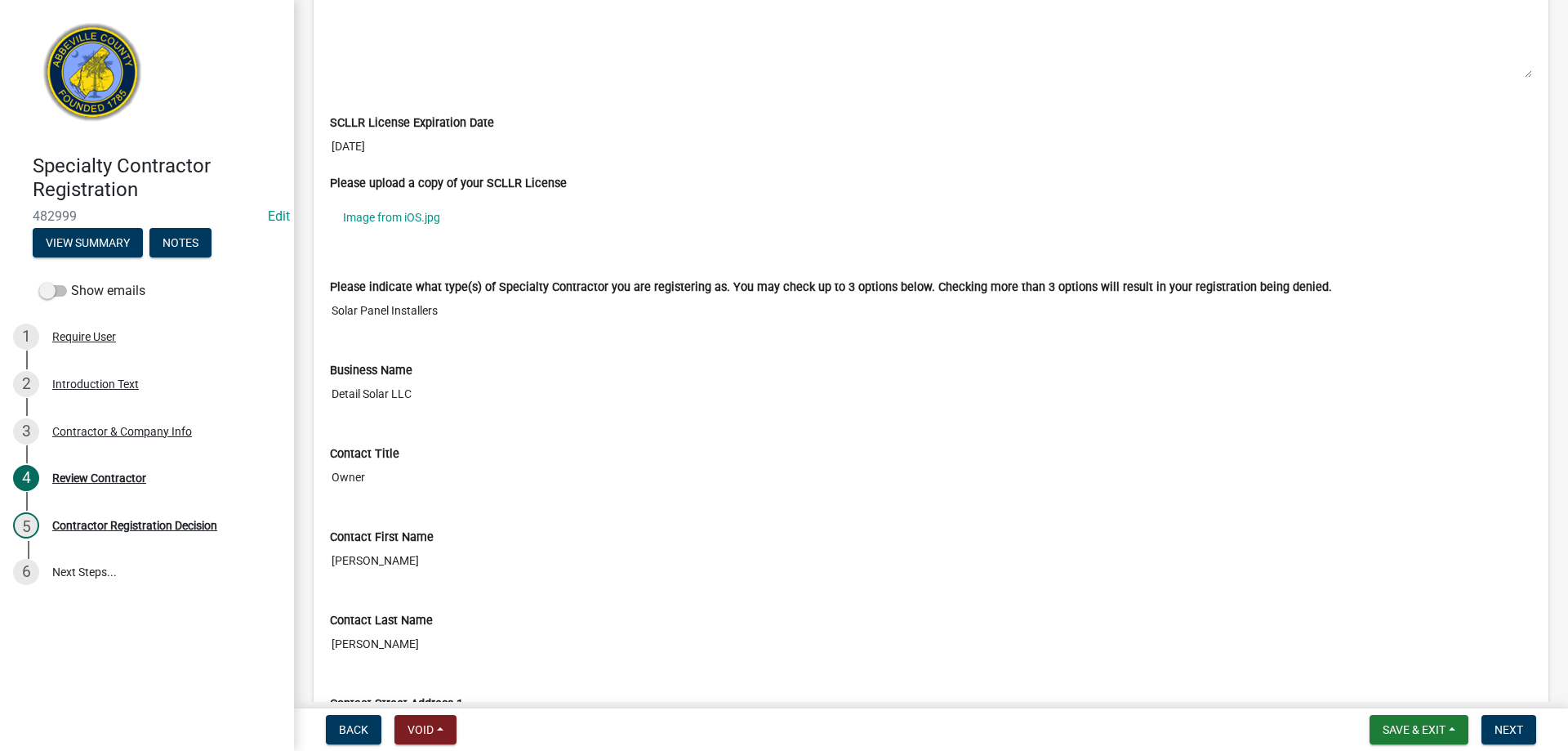
scroll to position [1062, 0]
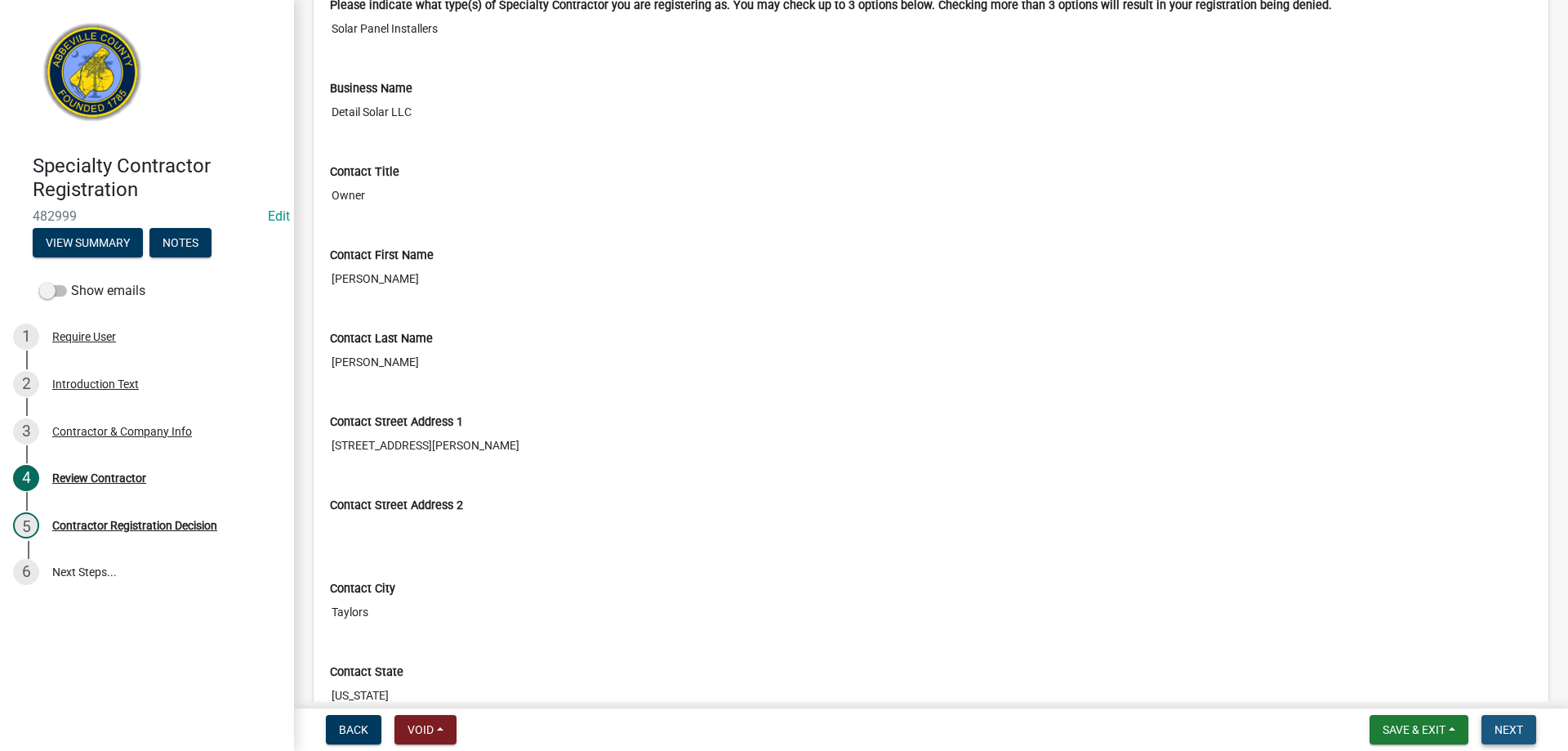
click at [1529, 731] on button "Next" at bounding box center [1508, 729] width 55 height 30
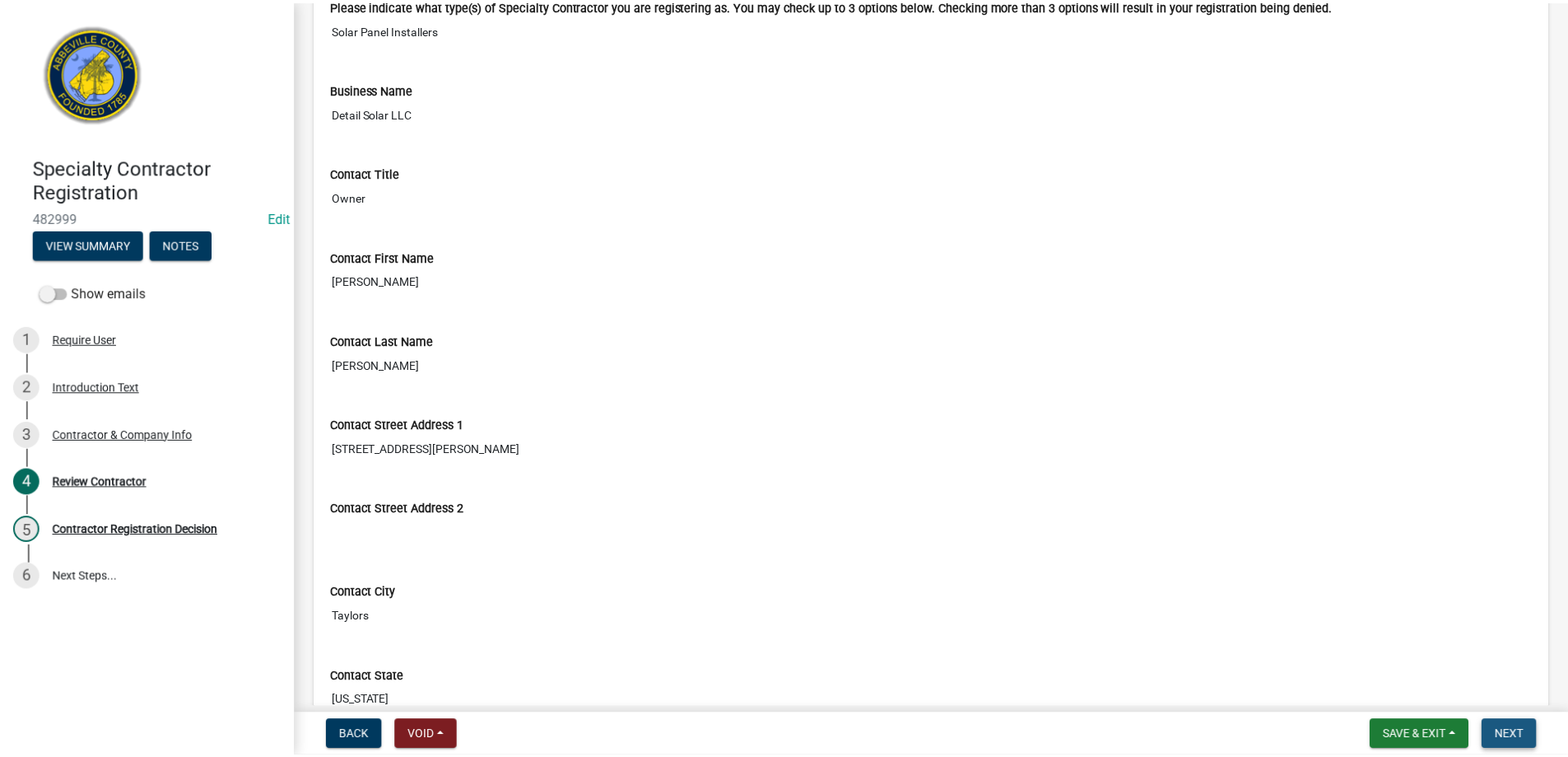
scroll to position [0, 0]
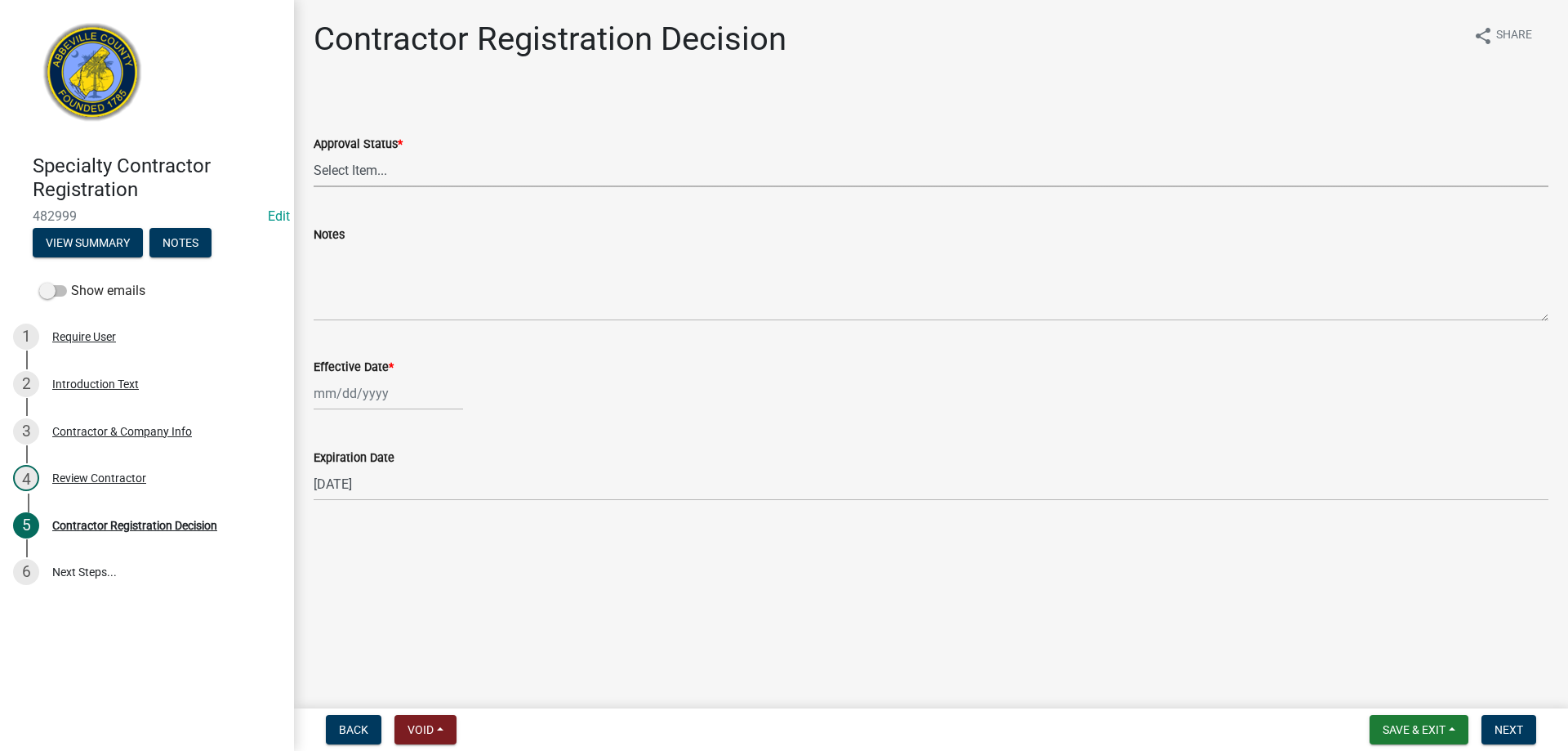
click at [386, 162] on select "Select Item... Approved Denied" at bounding box center [931, 171] width 1235 height 34
click at [314, 154] on select "Select Item... Approved Denied" at bounding box center [931, 171] width 1235 height 34
select select "4b86b809-39dd-4c68-9f3d-fdb3e7050482"
click at [325, 392] on div at bounding box center [388, 393] width 150 height 34
select select "9"
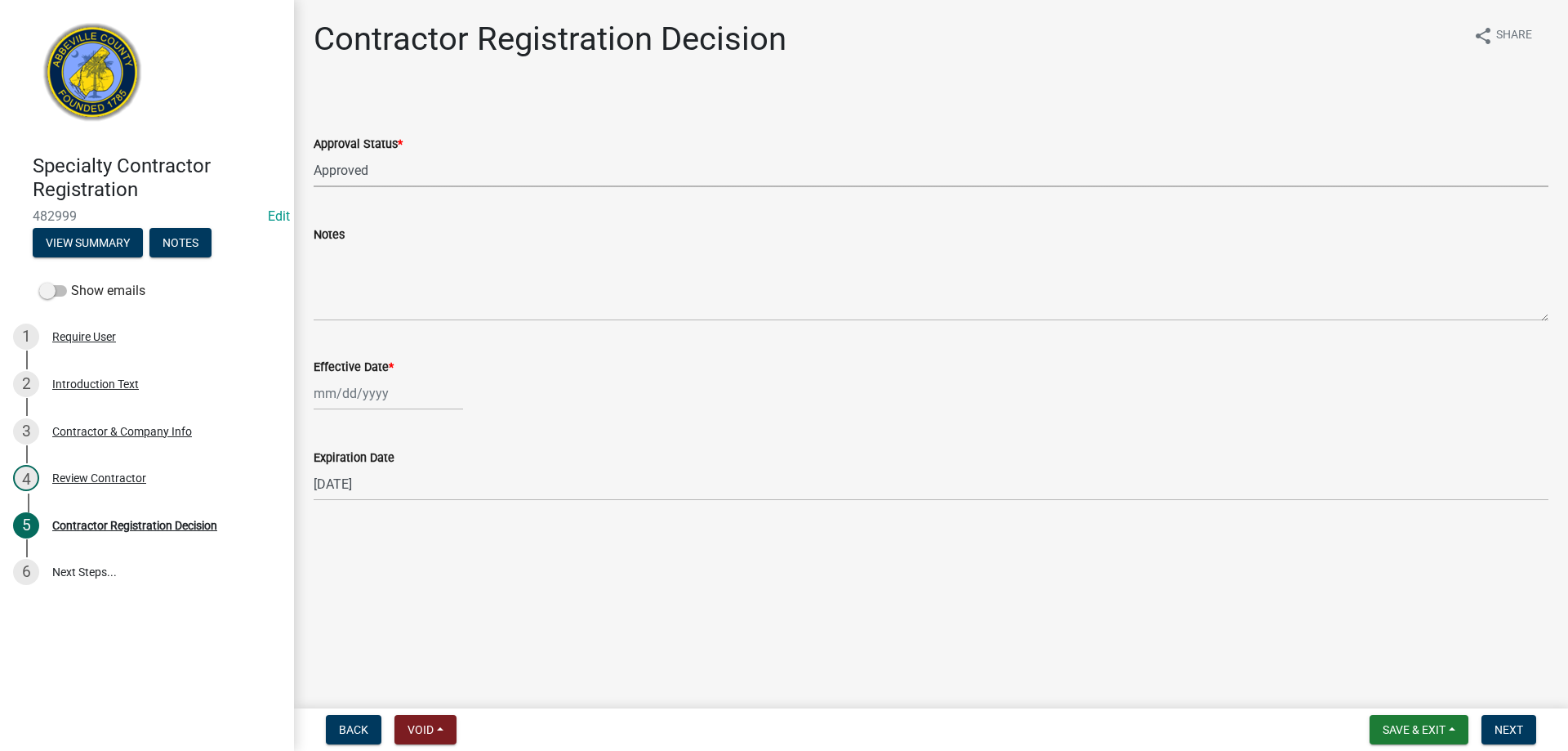
select select "2025"
click at [382, 555] on div "24" at bounding box center [382, 558] width 26 height 26
type input "[DATE]"
click at [1516, 734] on span "Next" at bounding box center [1509, 729] width 29 height 13
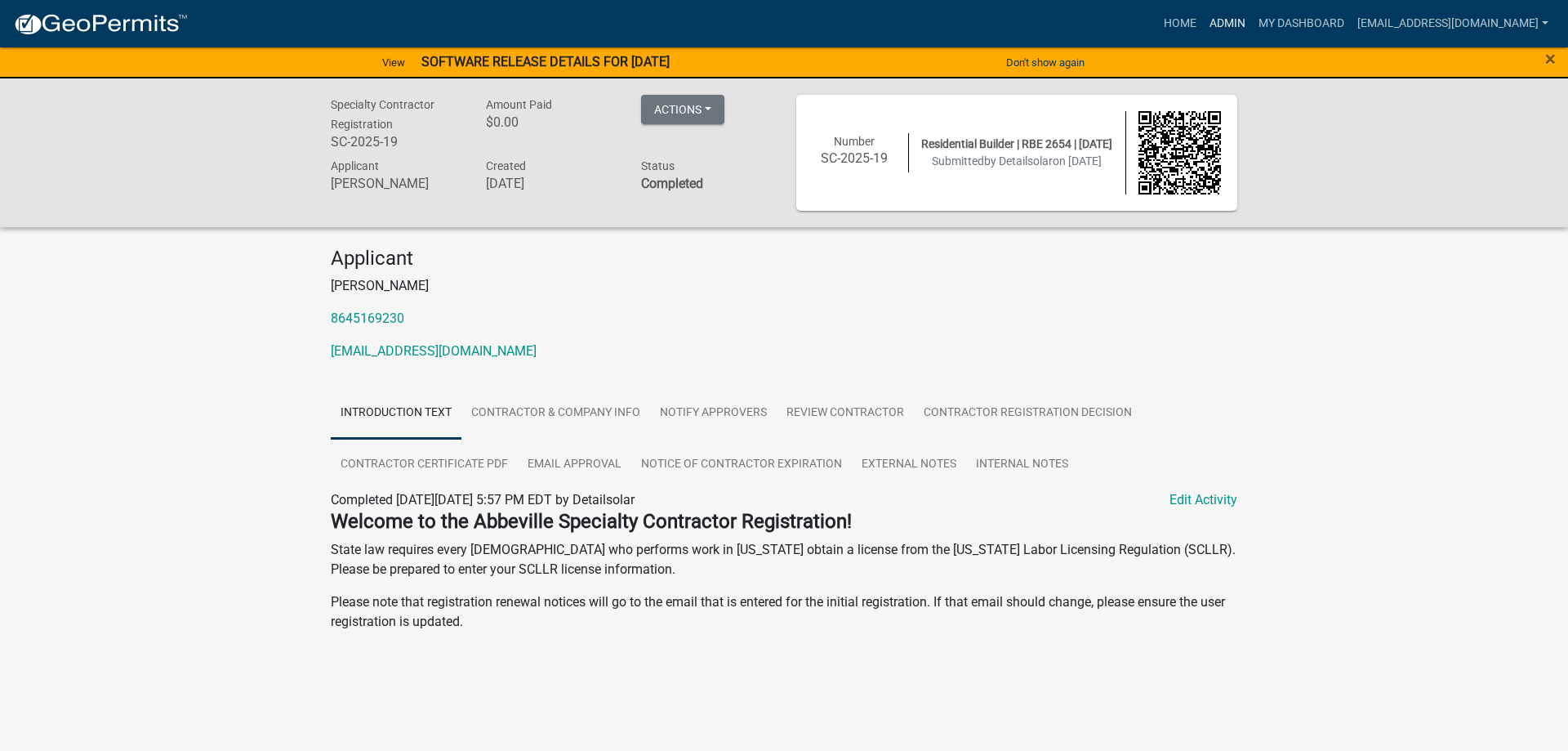
click at [1203, 28] on link "Admin" at bounding box center [1227, 24] width 49 height 31
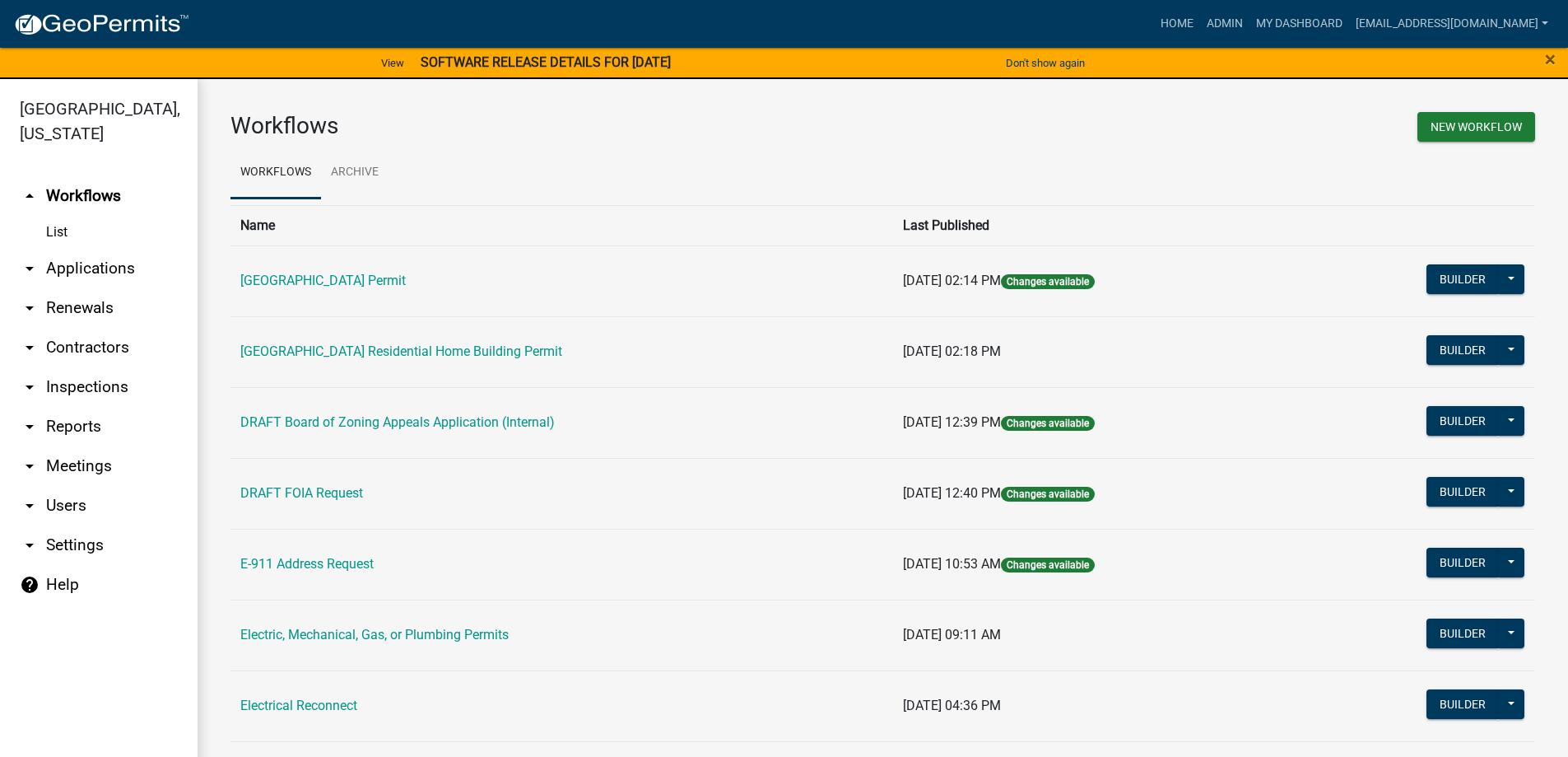
click at [98, 272] on link "arrow_drop_down Applications" at bounding box center [99, 269] width 198 height 39
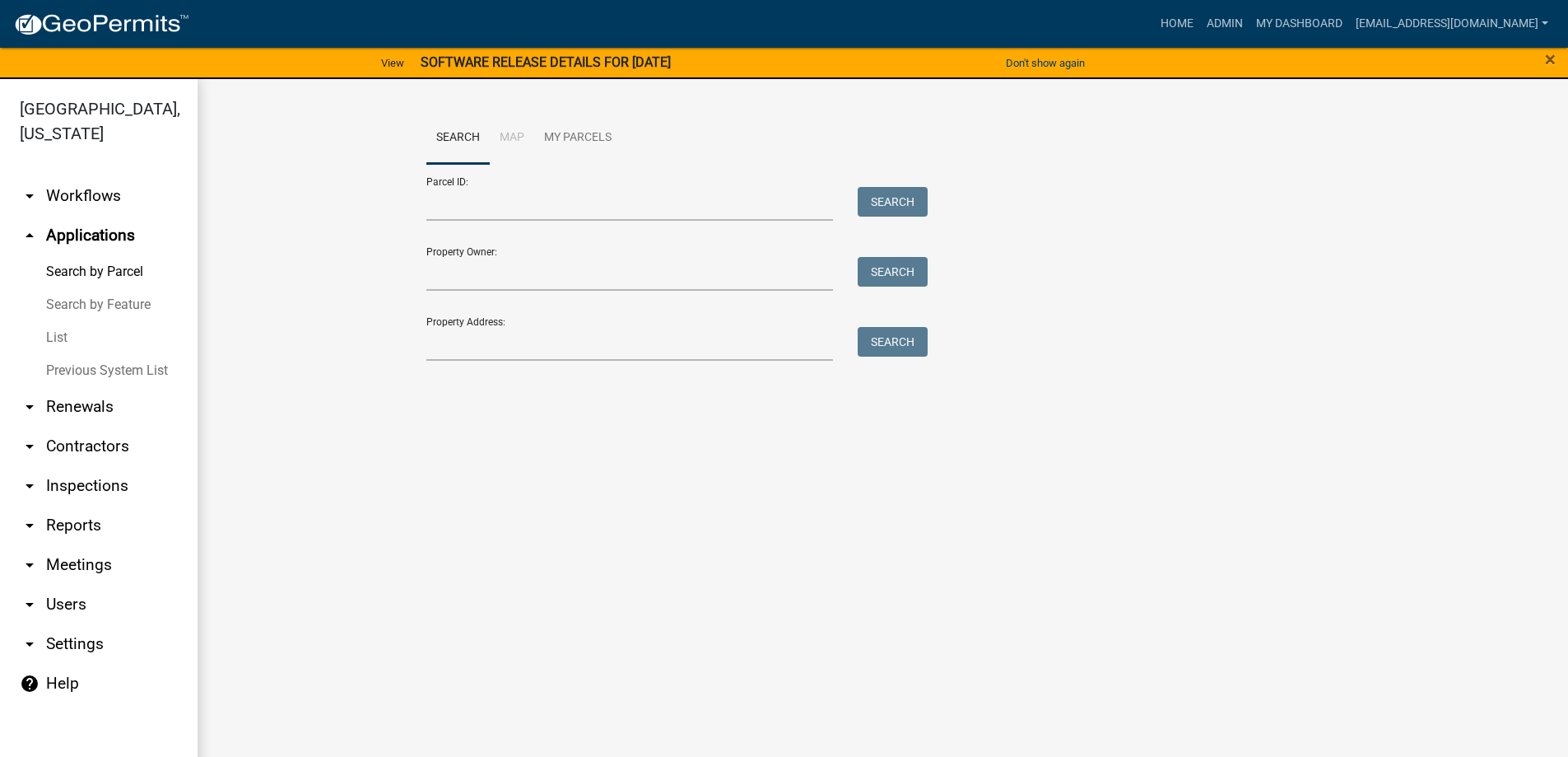
click at [77, 343] on link "List" at bounding box center [99, 338] width 198 height 33
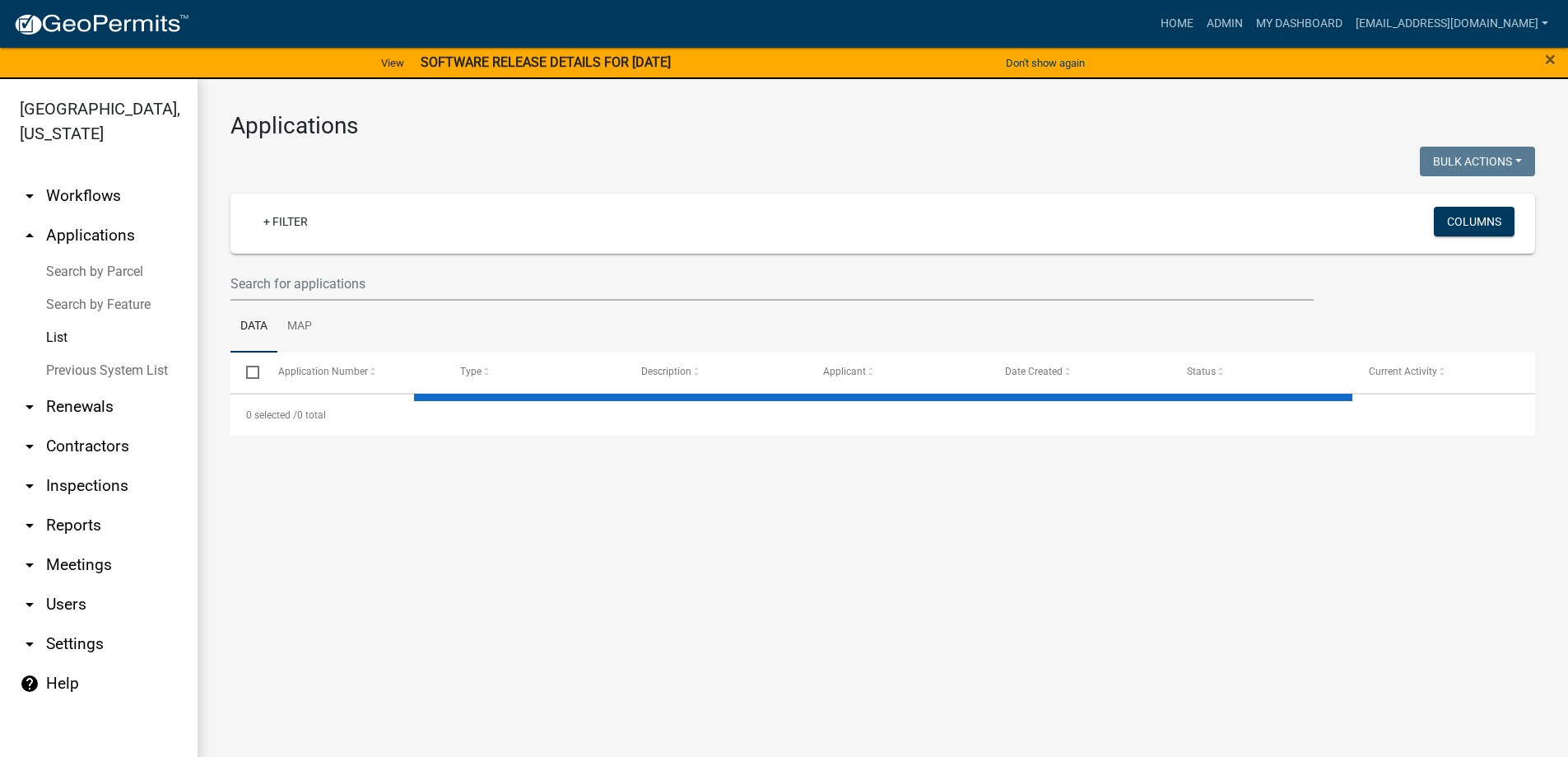
select select "3: 100"
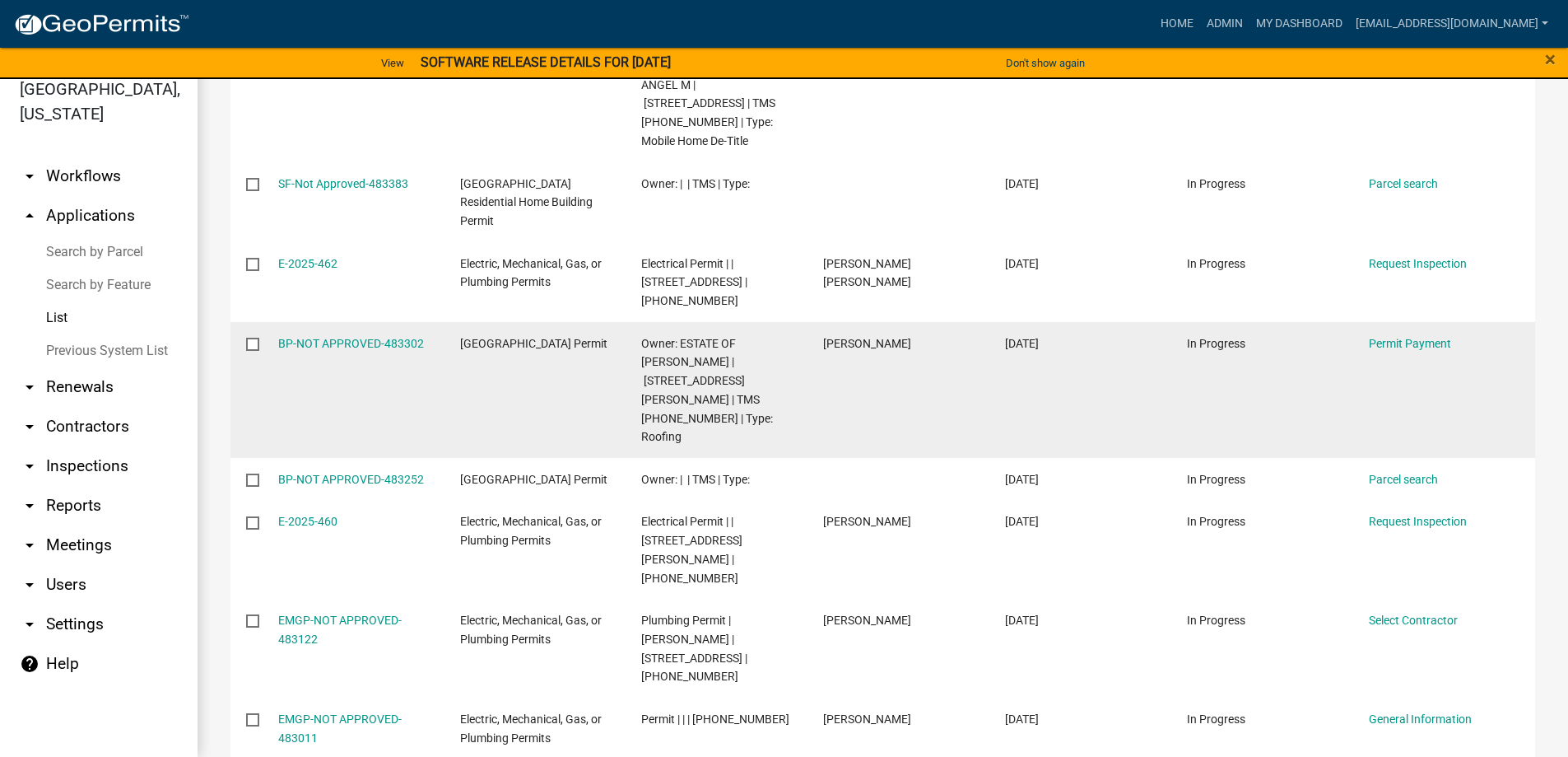
scroll to position [329, 0]
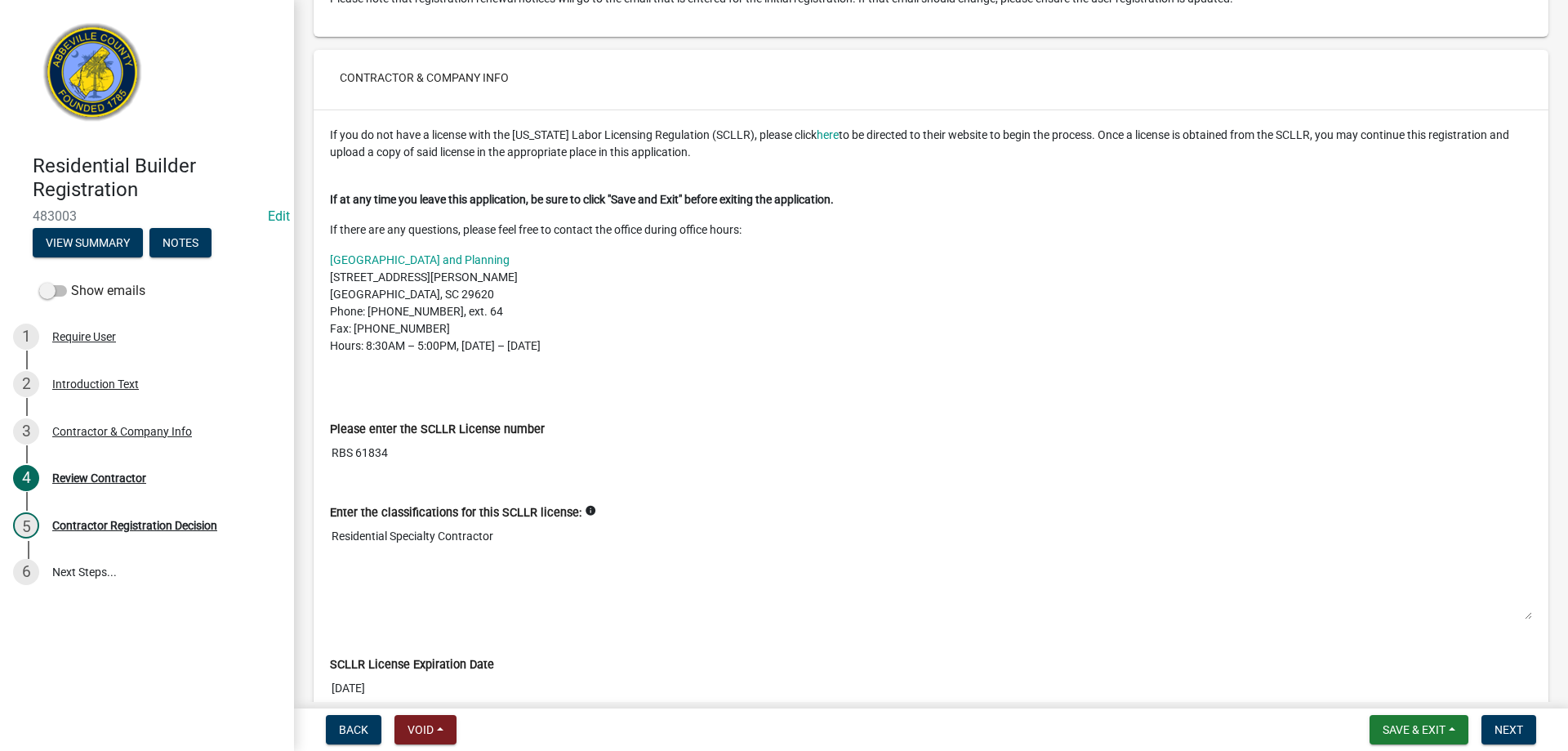
scroll to position [408, 0]
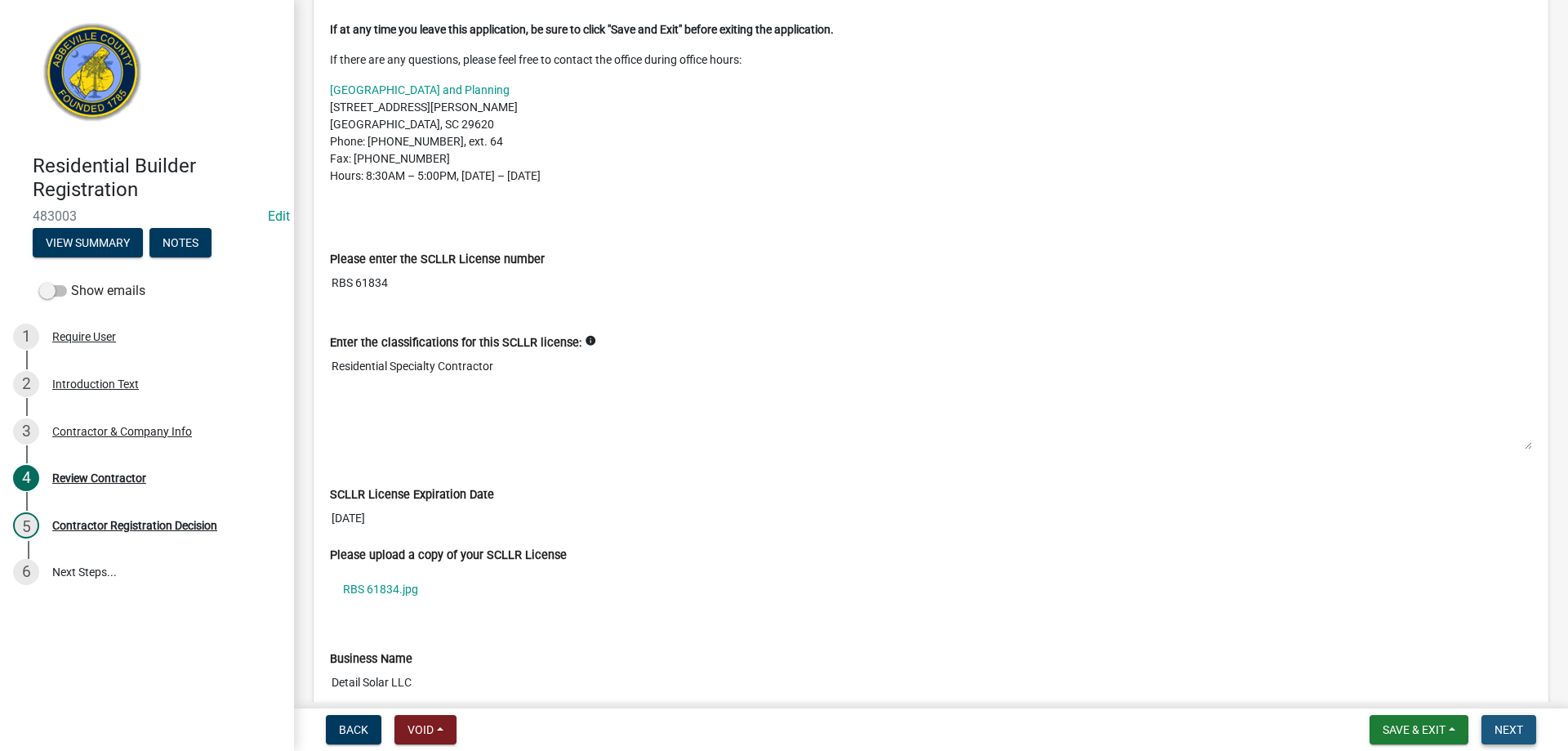
click at [1526, 726] on button "Next" at bounding box center [1508, 729] width 55 height 30
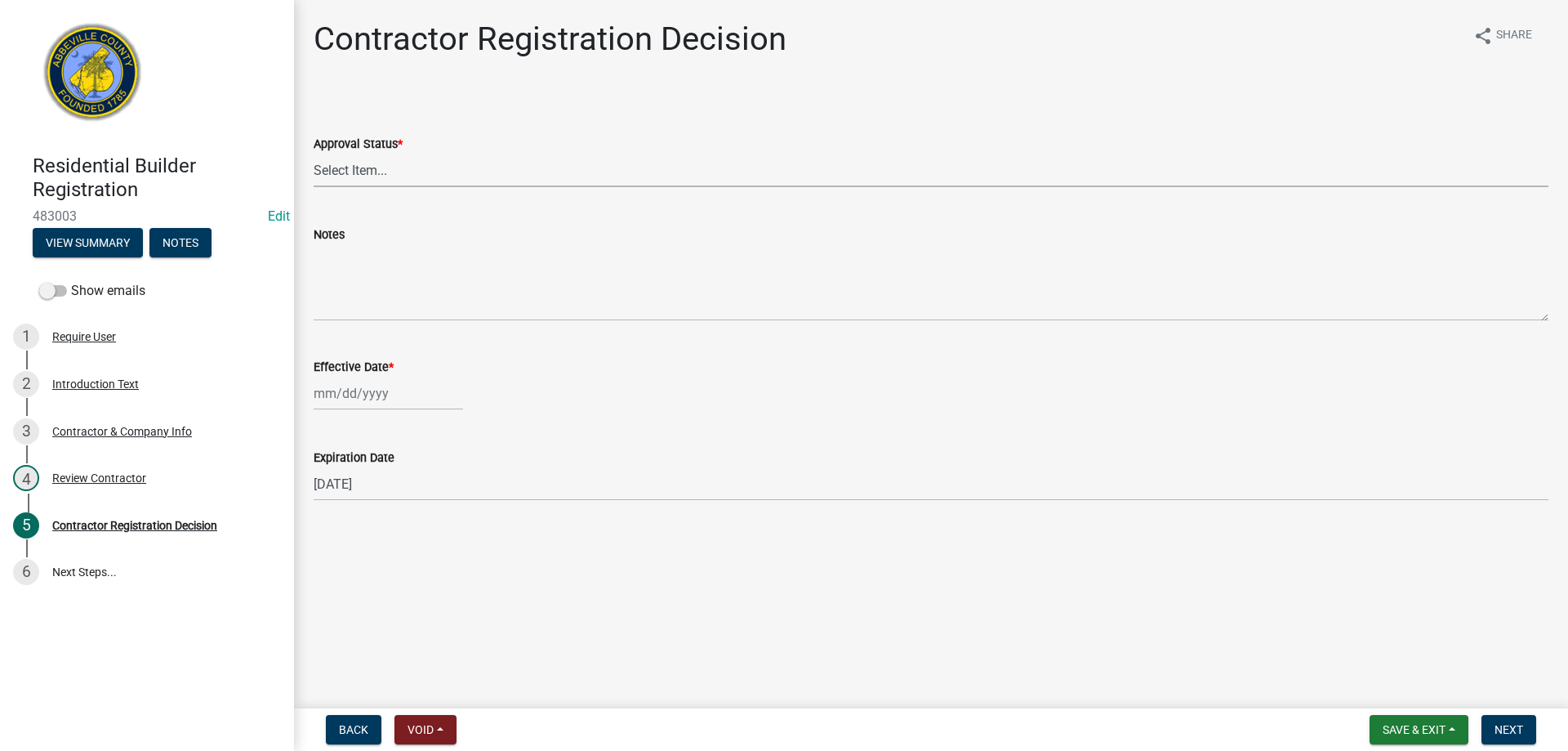
click at [351, 164] on select "Select Item... Approved Denied" at bounding box center [931, 171] width 1235 height 34
click at [314, 154] on select "Select Item... Approved Denied" at bounding box center [931, 171] width 1235 height 34
select select "4b86b809-39dd-4c68-9f3d-fdb3e7050482"
select select "9"
select select "2025"
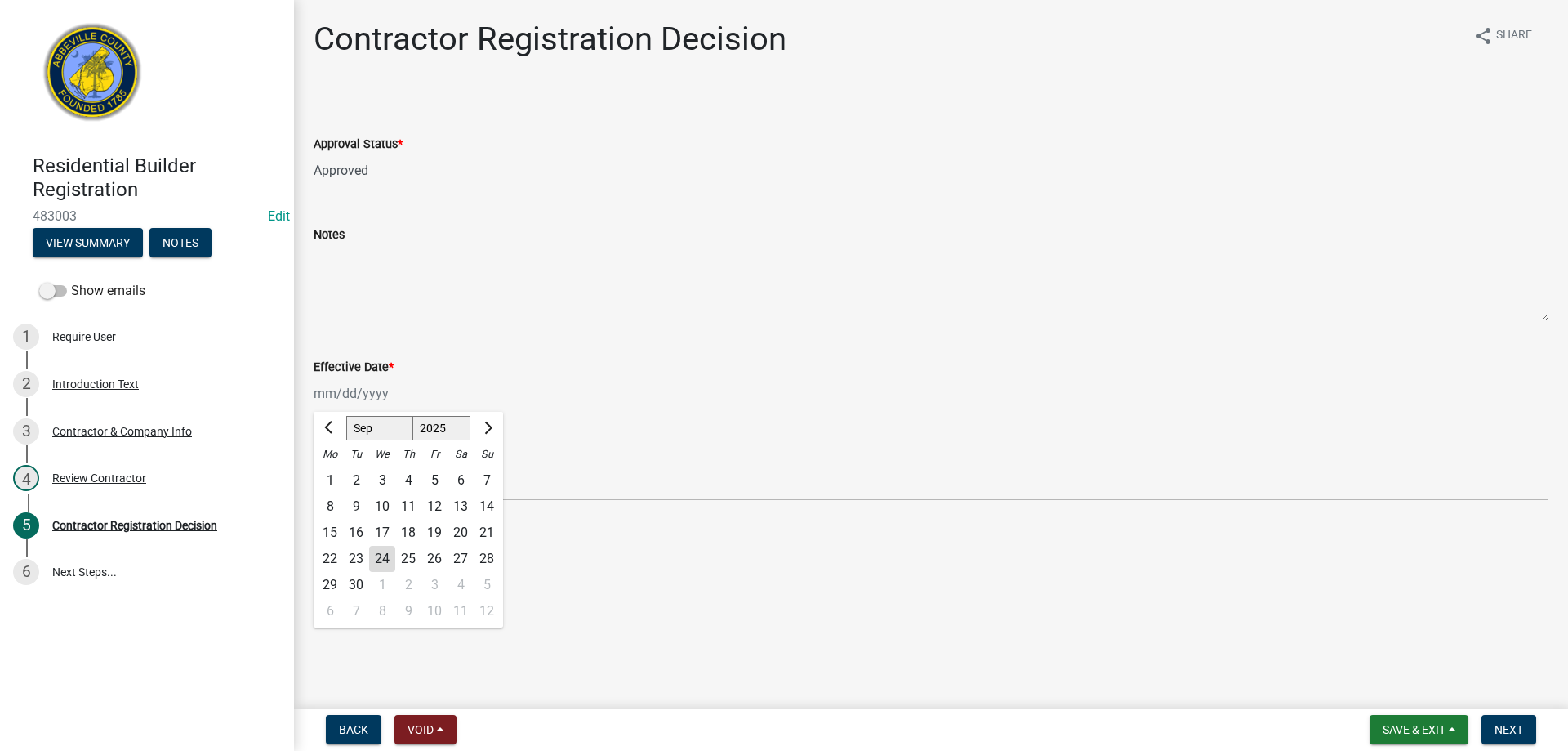
click at [338, 388] on div "Jan Feb Mar Apr May Jun Jul Aug Sep Oct Nov Dec 1525 1526 1527 1528 1529 1530 1…" at bounding box center [388, 393] width 150 height 34
click at [377, 555] on div "24" at bounding box center [382, 558] width 26 height 26
type input "[DATE]"
click at [1499, 733] on span "Next" at bounding box center [1509, 729] width 29 height 13
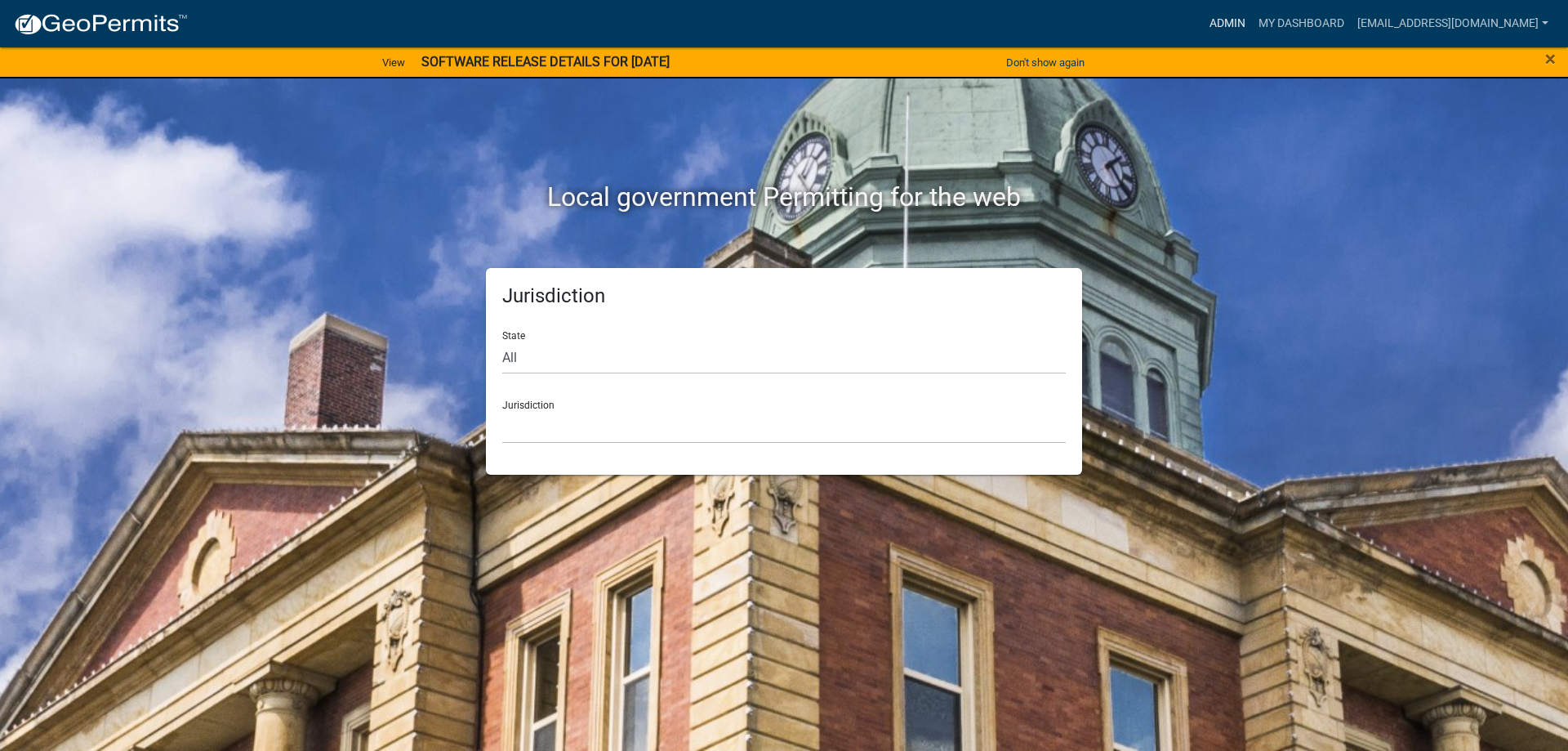
click at [1203, 22] on link "Admin" at bounding box center [1227, 24] width 49 height 31
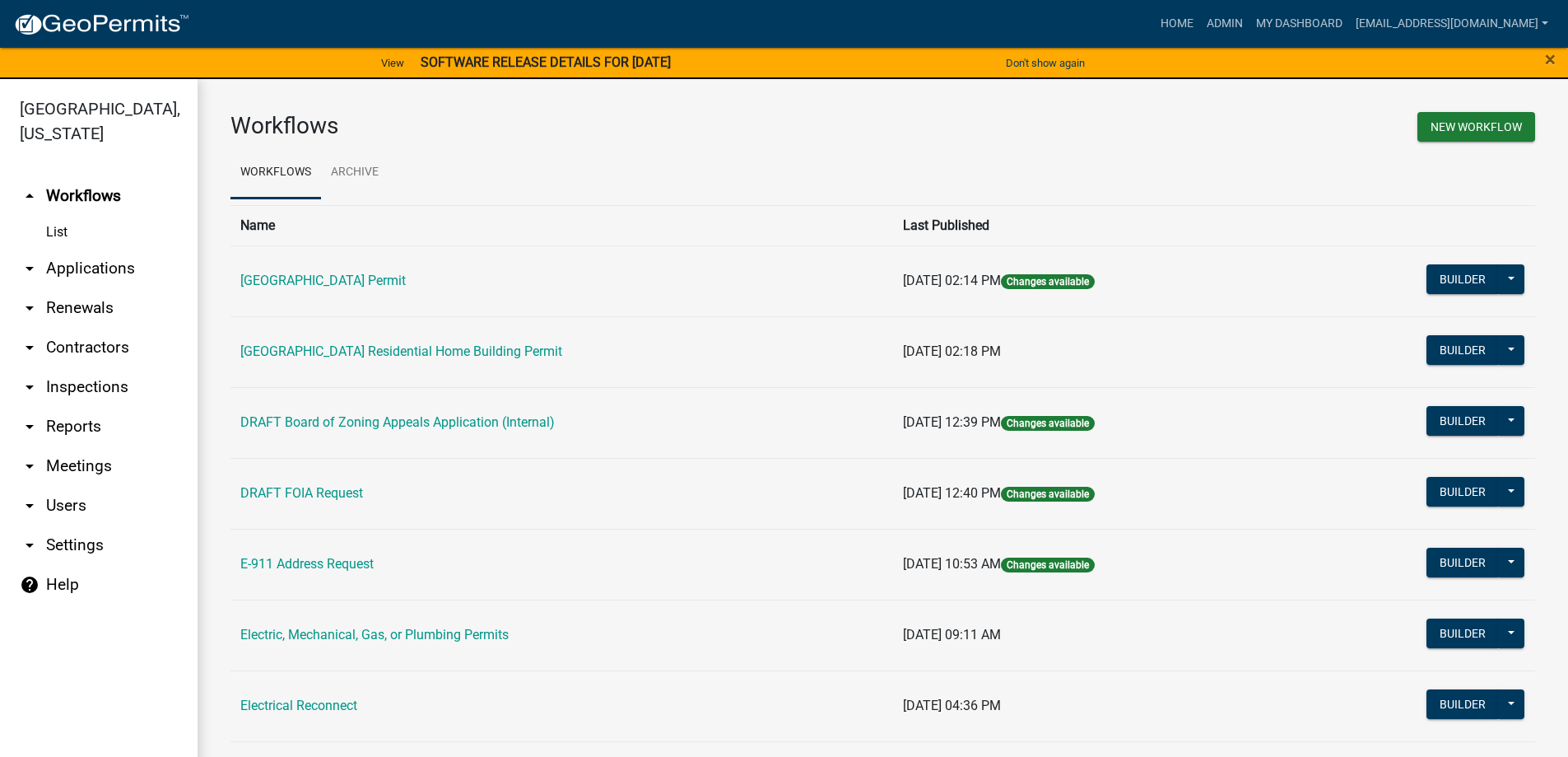
click at [104, 271] on link "arrow_drop_down Applications" at bounding box center [99, 269] width 198 height 39
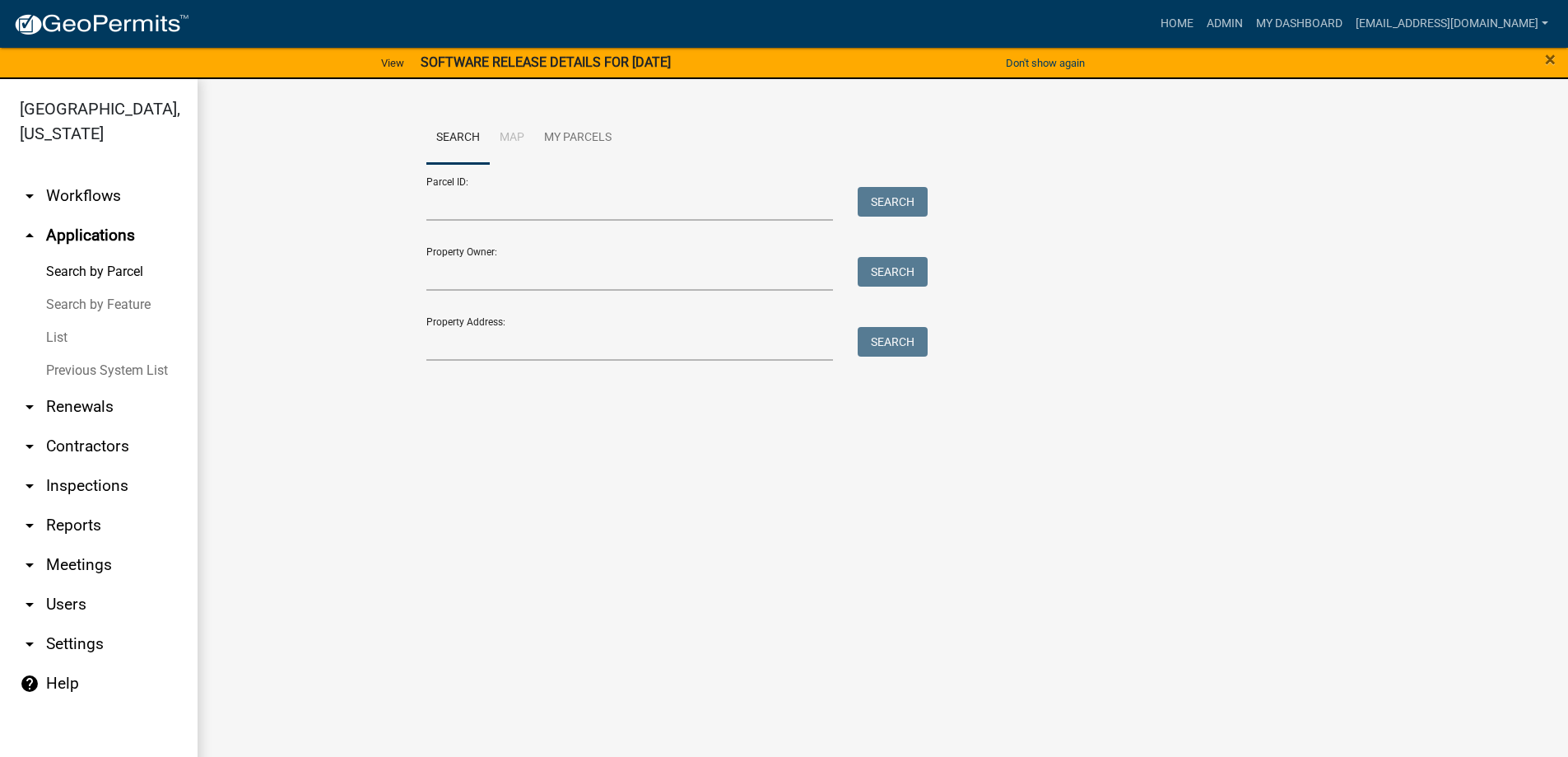
click at [62, 334] on link "List" at bounding box center [99, 338] width 198 height 33
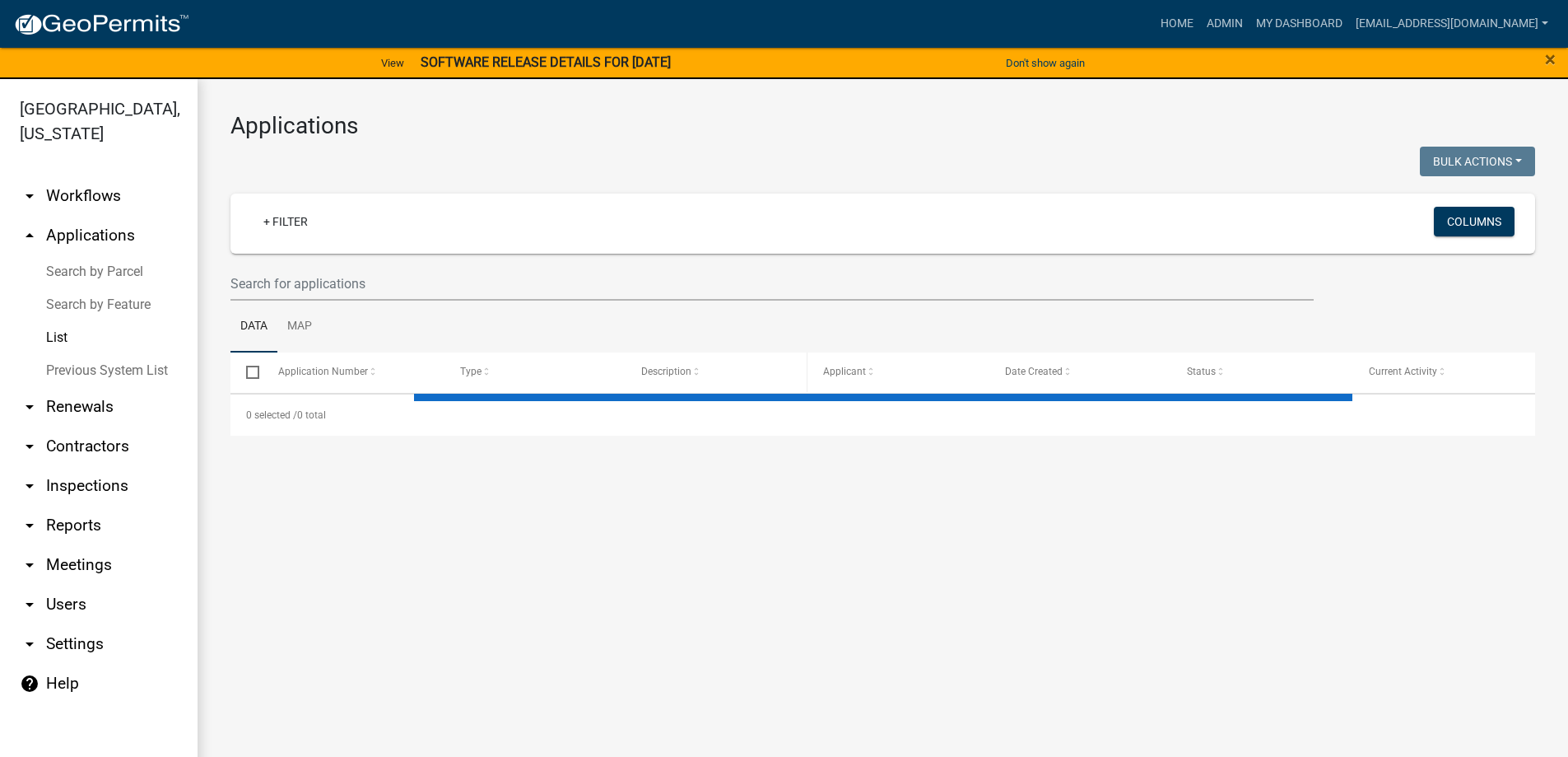
select select "3: 100"
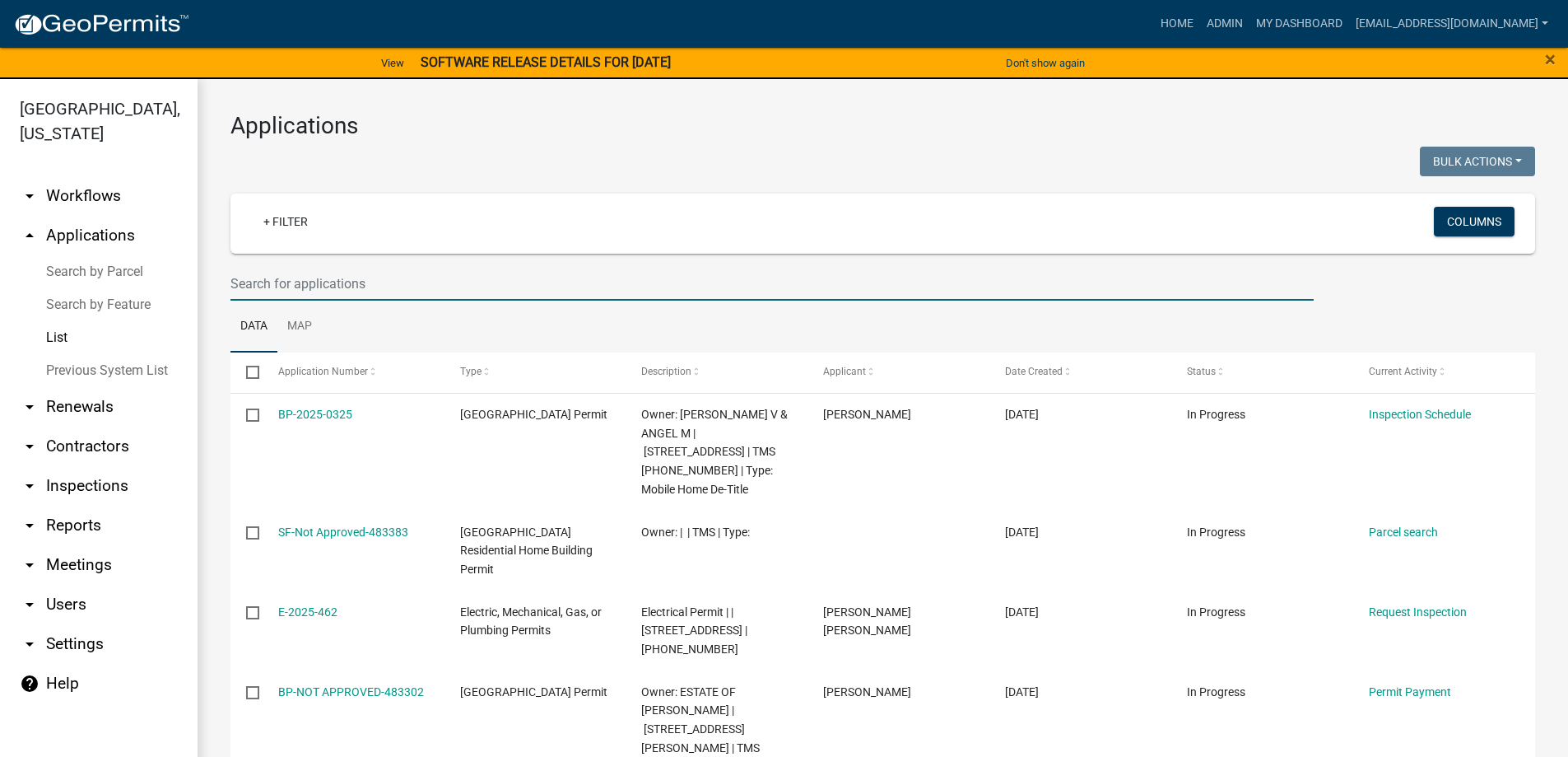
click at [304, 278] on input "text" at bounding box center [771, 284] width 1083 height 34
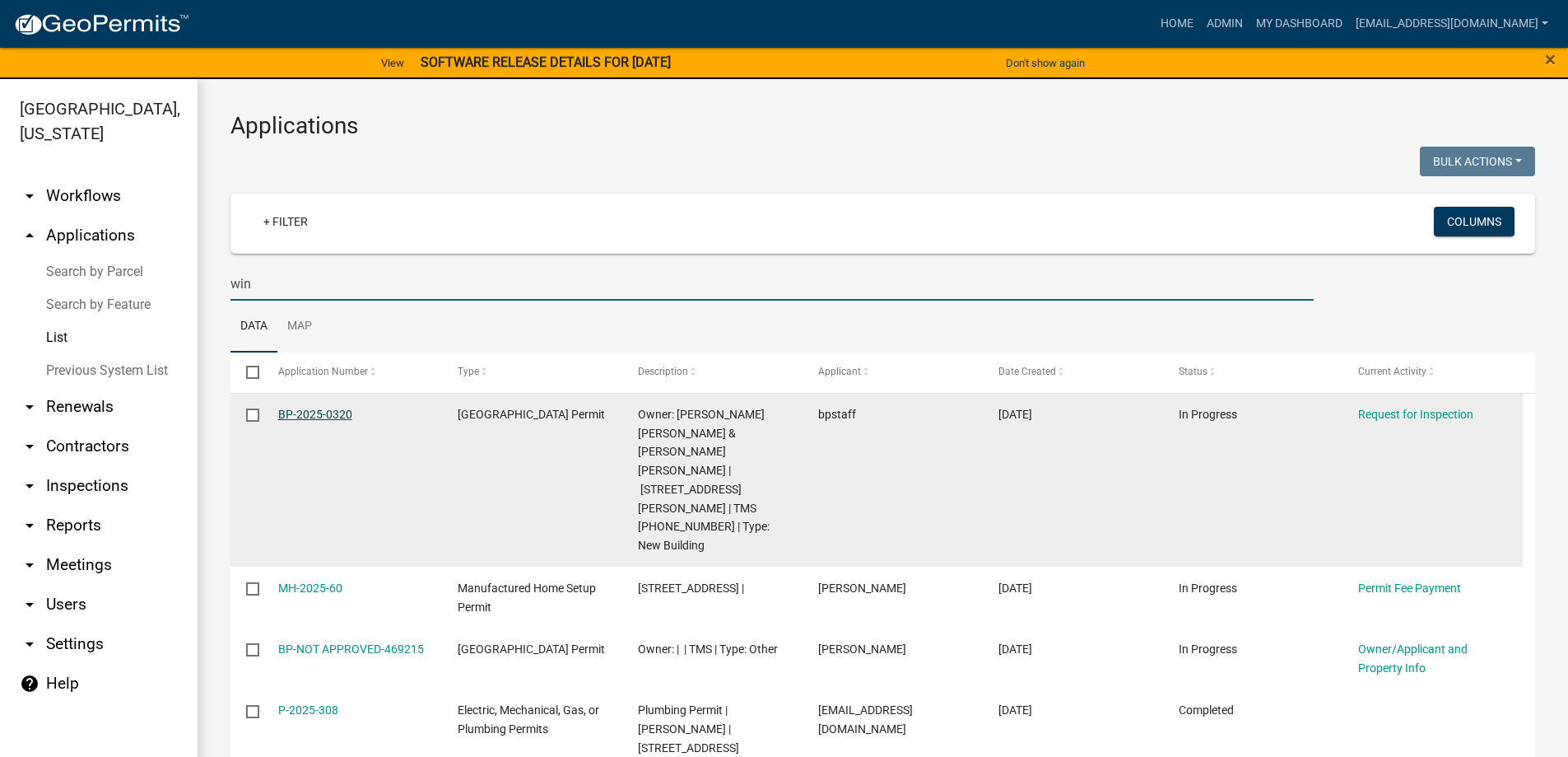
type input "win"
click at [334, 415] on link "BP-2025-0320" at bounding box center [315, 413] width 74 height 13
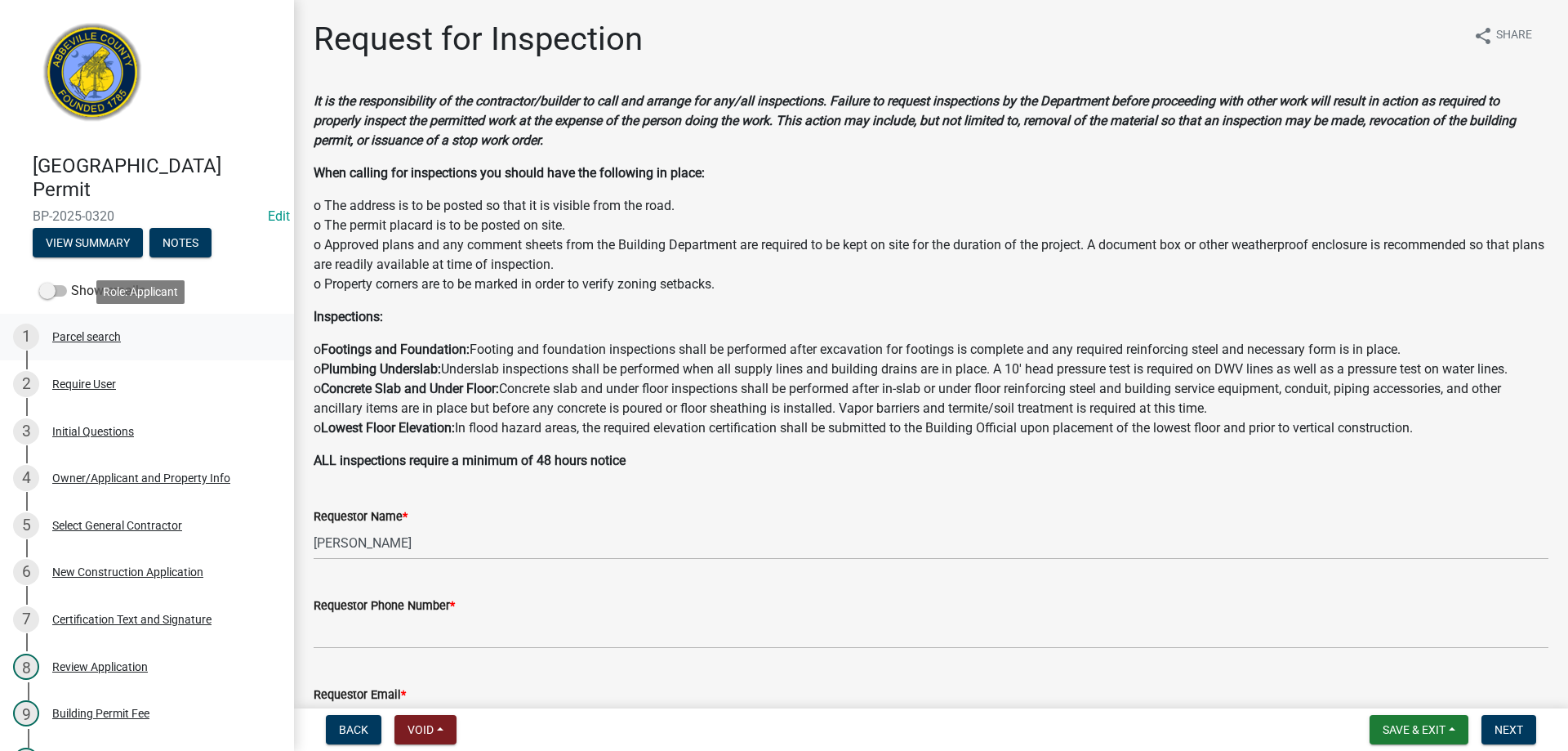
click at [98, 339] on div "Parcel search" at bounding box center [86, 337] width 68 height 12
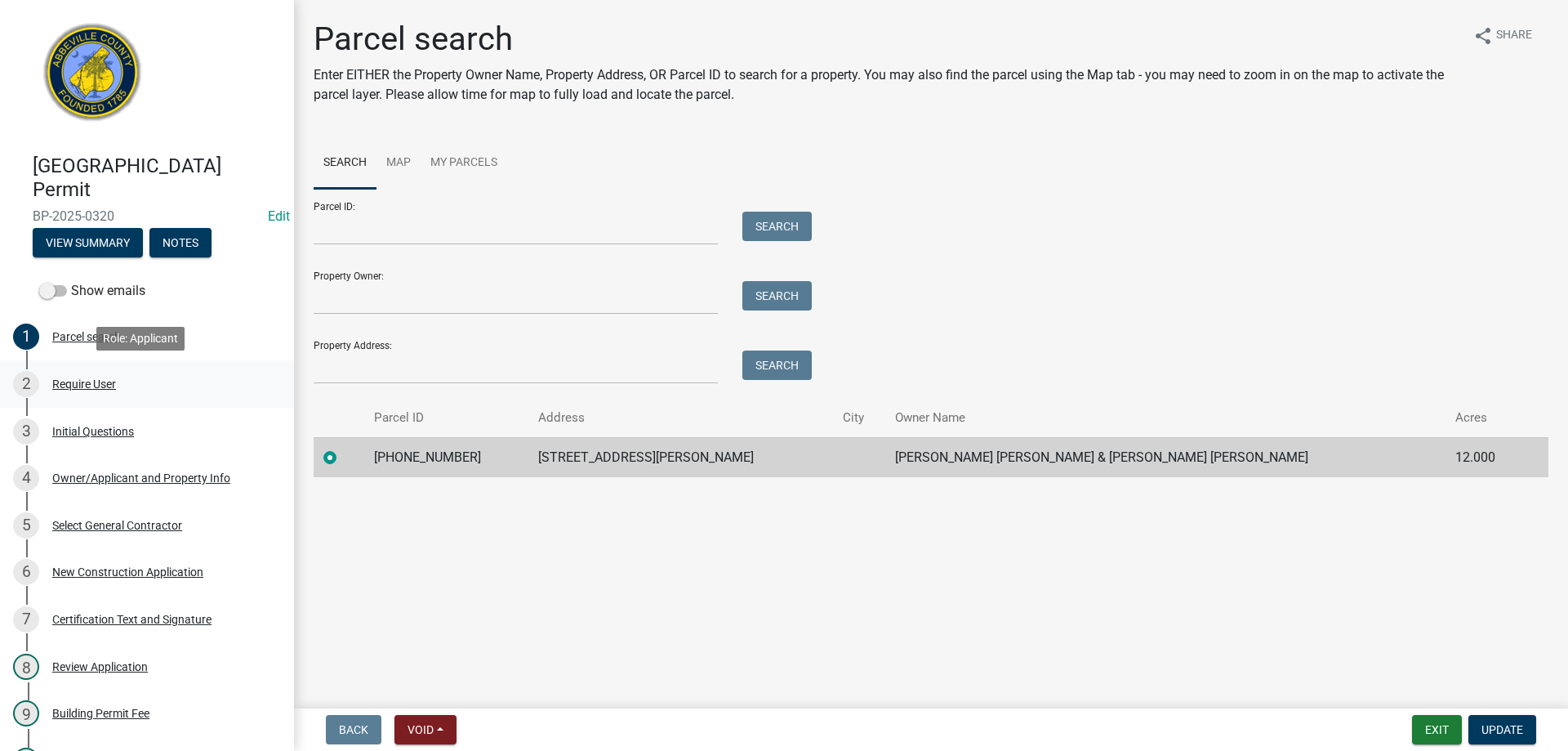
click at [85, 376] on div "2 Require User" at bounding box center [139, 384] width 254 height 26
